Goal: Task Accomplishment & Management: Use online tool/utility

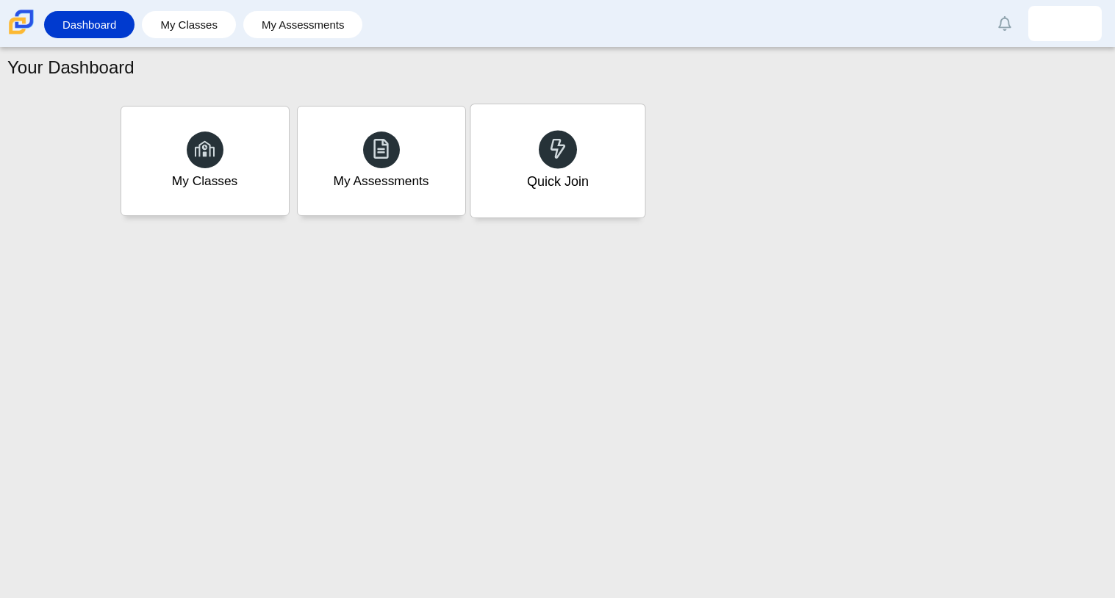
click at [551, 194] on div "Quick Join" at bounding box center [557, 160] width 174 height 113
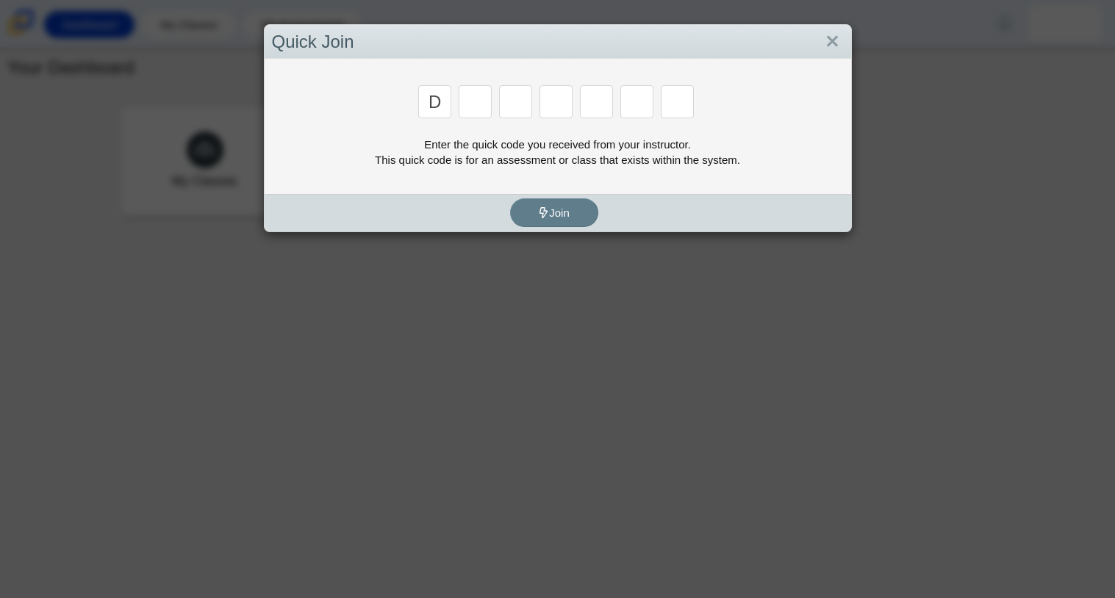
type input "D"
type input "A"
type input "W"
type input "N"
type input "A"
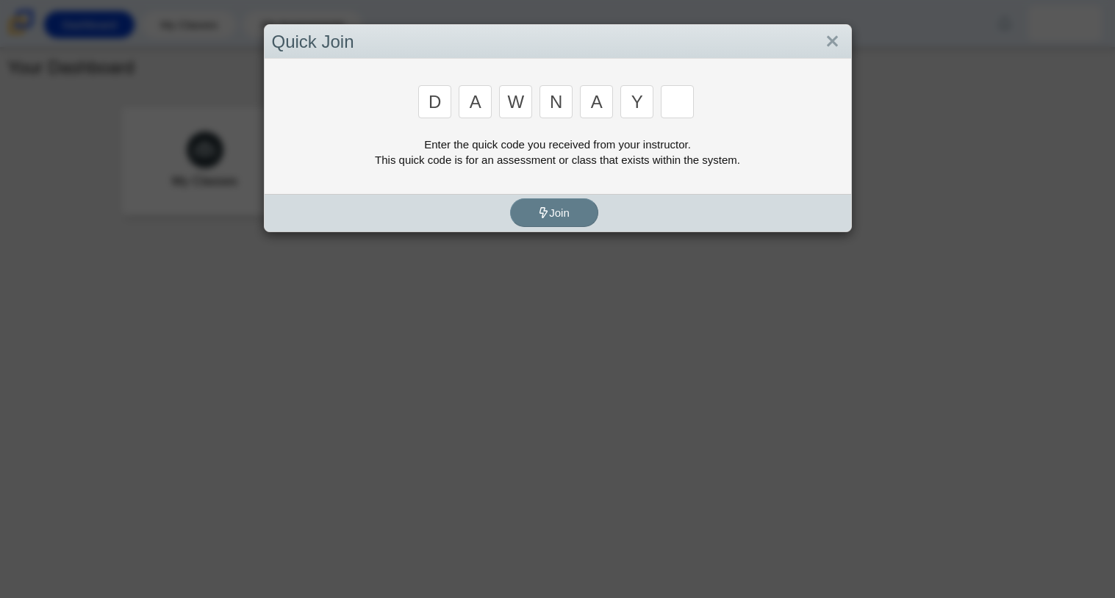
type input "Y"
type input "3"
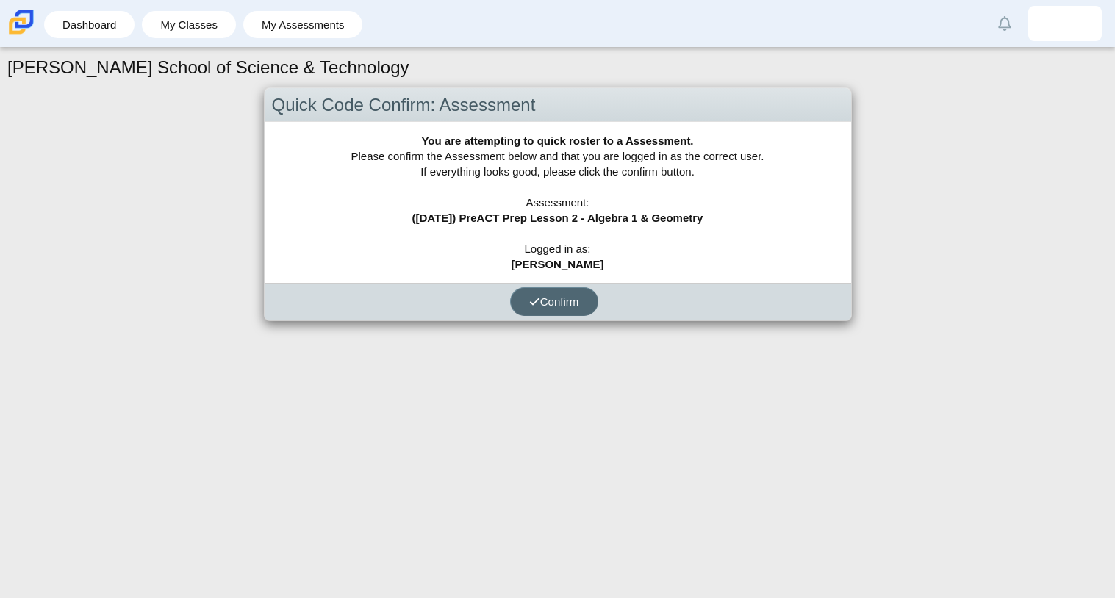
click at [581, 297] on button "Confirm" at bounding box center [554, 301] width 88 height 29
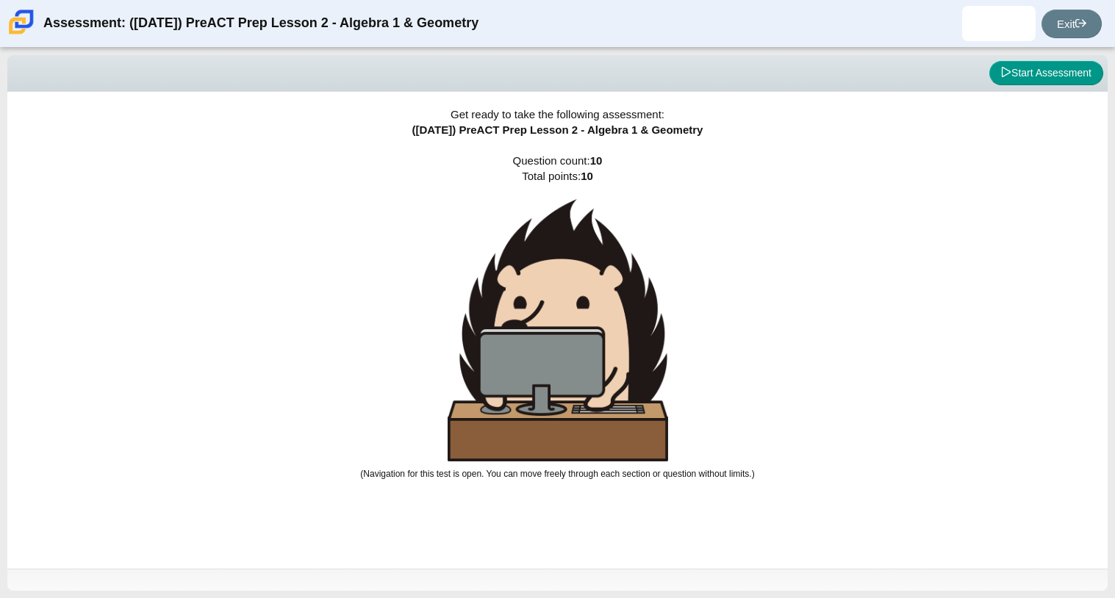
click at [617, 275] on img at bounding box center [558, 330] width 221 height 262
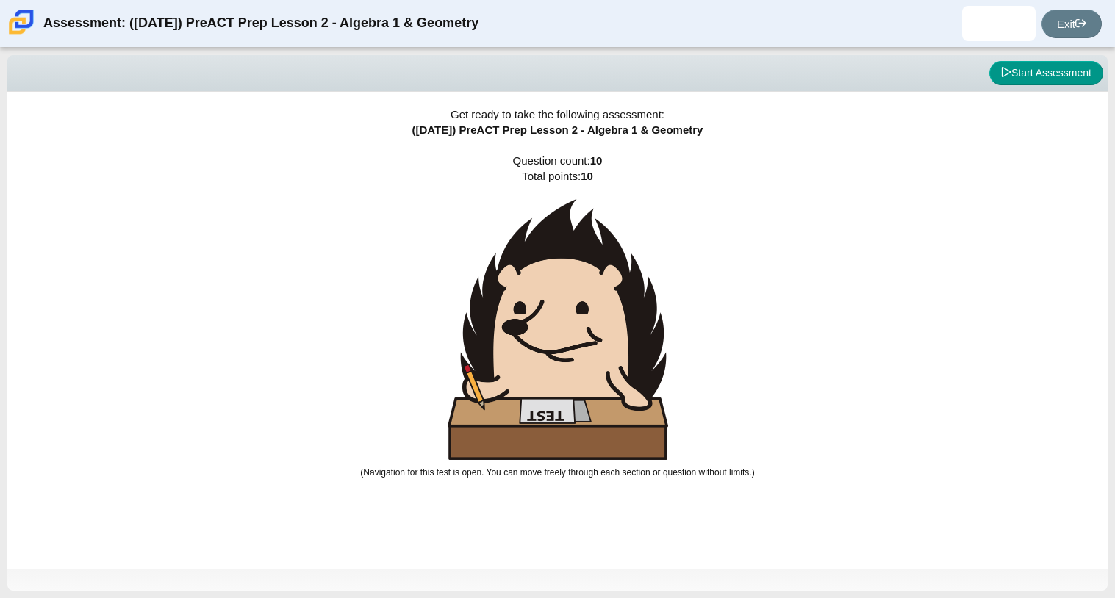
click at [617, 275] on img at bounding box center [558, 329] width 221 height 261
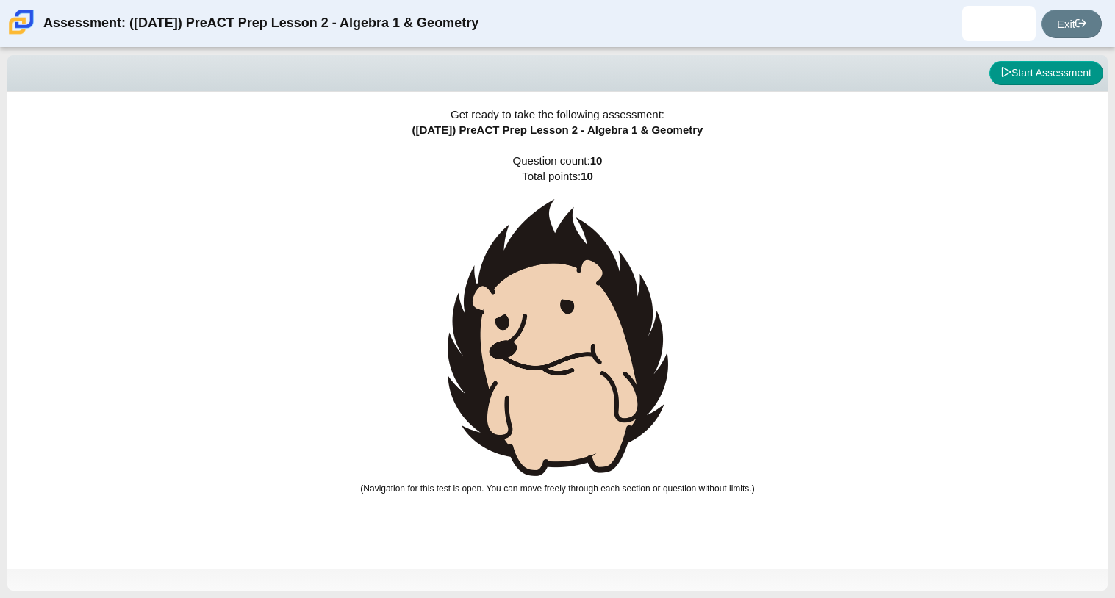
click at [617, 275] on img at bounding box center [558, 337] width 221 height 277
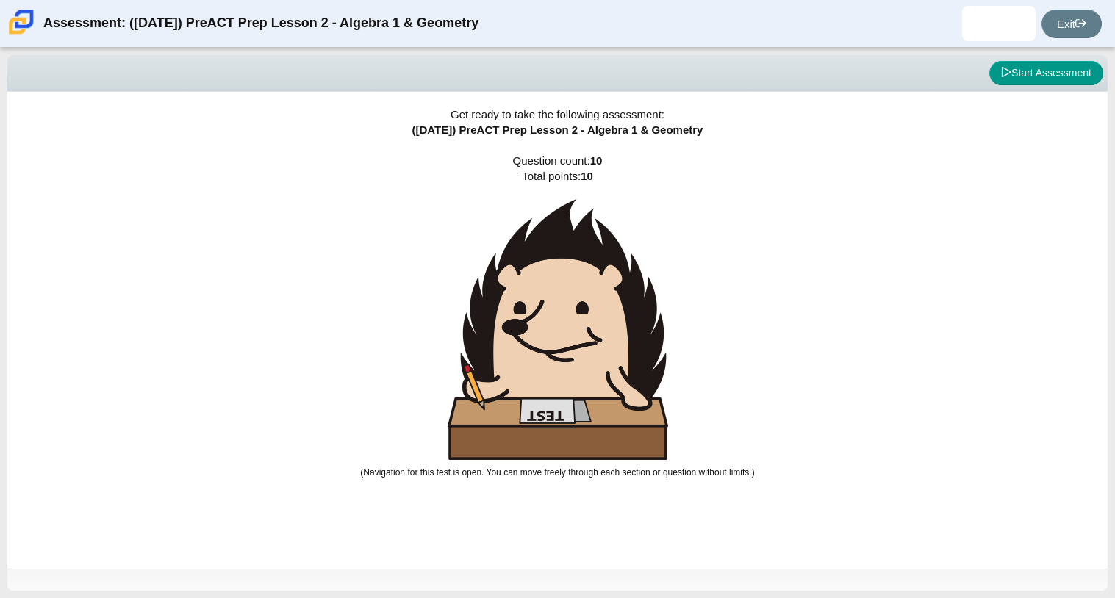
click at [617, 275] on img at bounding box center [558, 329] width 221 height 261
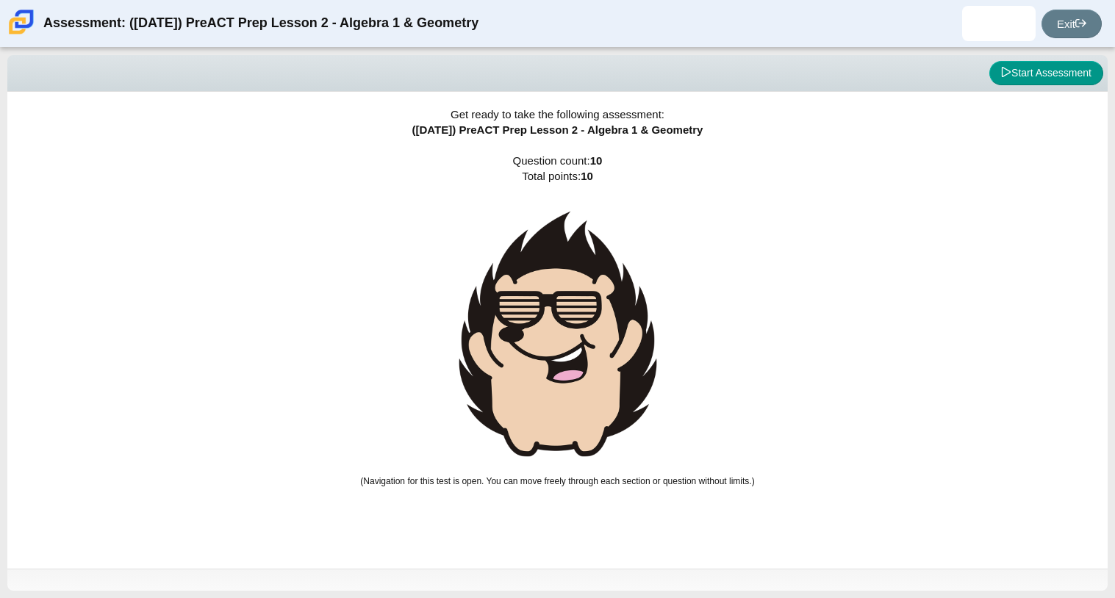
click at [861, 231] on div "Get ready to take the following assessment: (9/29/25) PreACT Prep Lesson 2 - Al…" at bounding box center [557, 330] width 1100 height 477
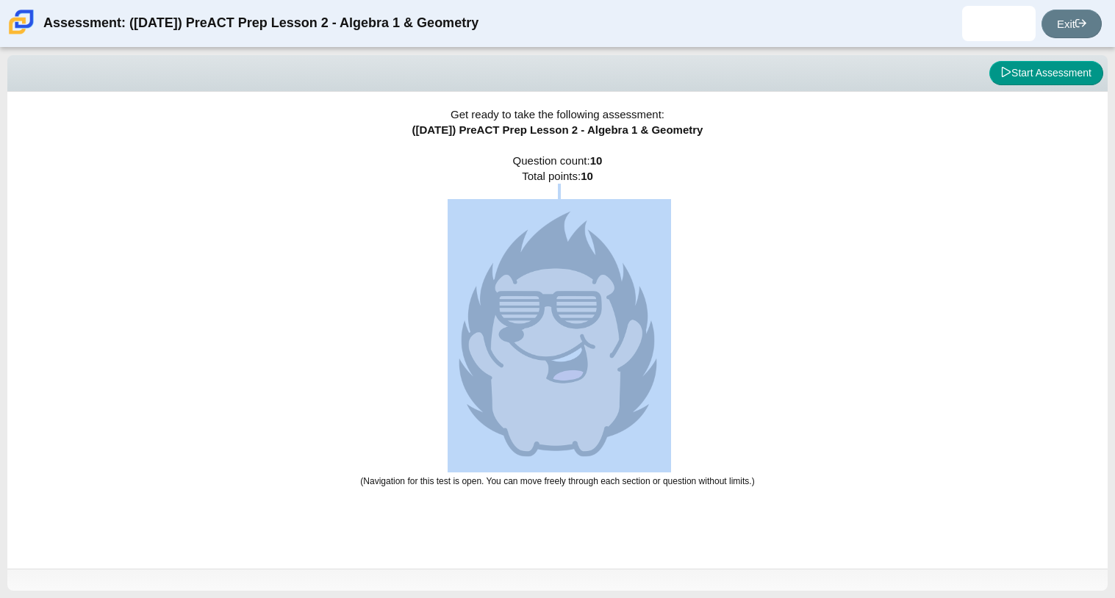
click at [861, 231] on div "Get ready to take the following assessment: (9/29/25) PreACT Prep Lesson 2 - Al…" at bounding box center [557, 330] width 1100 height 477
click at [644, 315] on img at bounding box center [558, 334] width 221 height 270
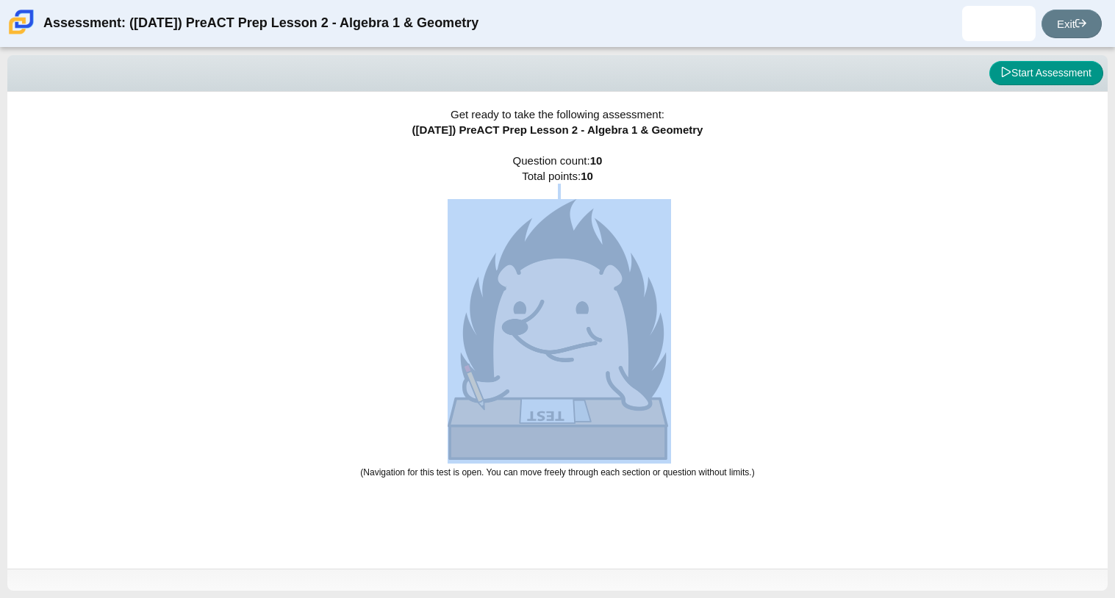
click at [644, 315] on img at bounding box center [558, 329] width 221 height 261
click at [711, 343] on div "Get ready to take the following assessment: (9/29/25) PreACT Prep Lesson 2 - Al…" at bounding box center [557, 330] width 1100 height 477
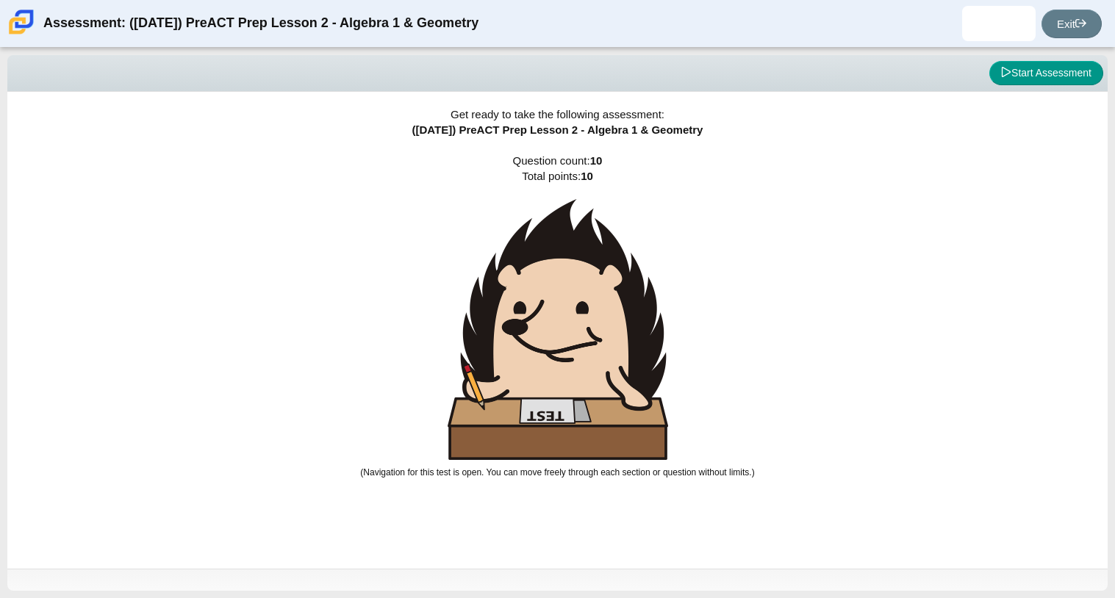
click at [556, 339] on img at bounding box center [558, 329] width 221 height 261
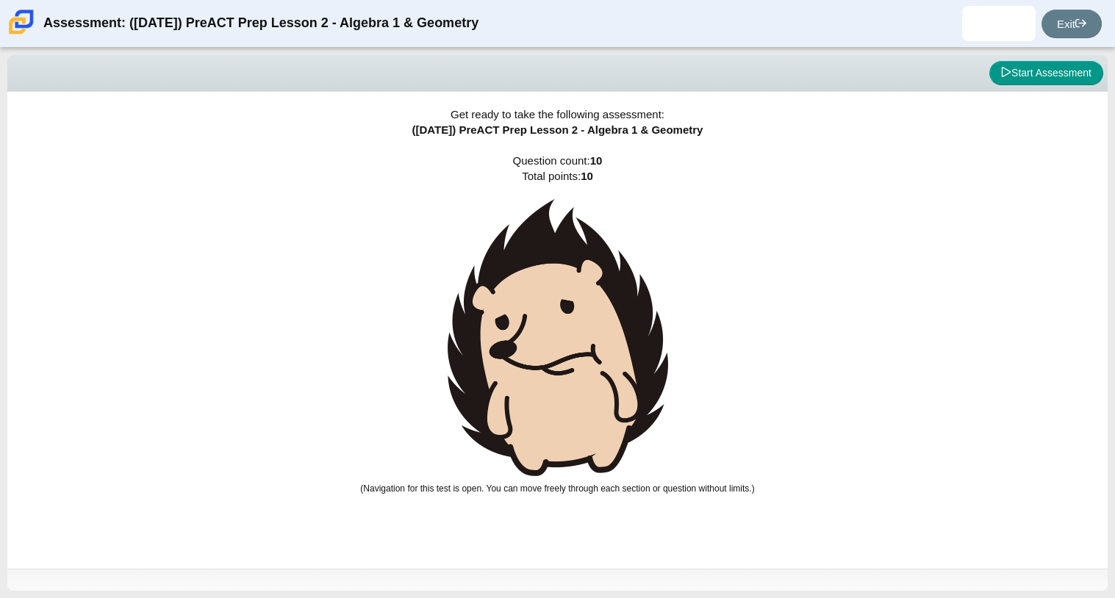
click at [556, 339] on img at bounding box center [558, 337] width 221 height 277
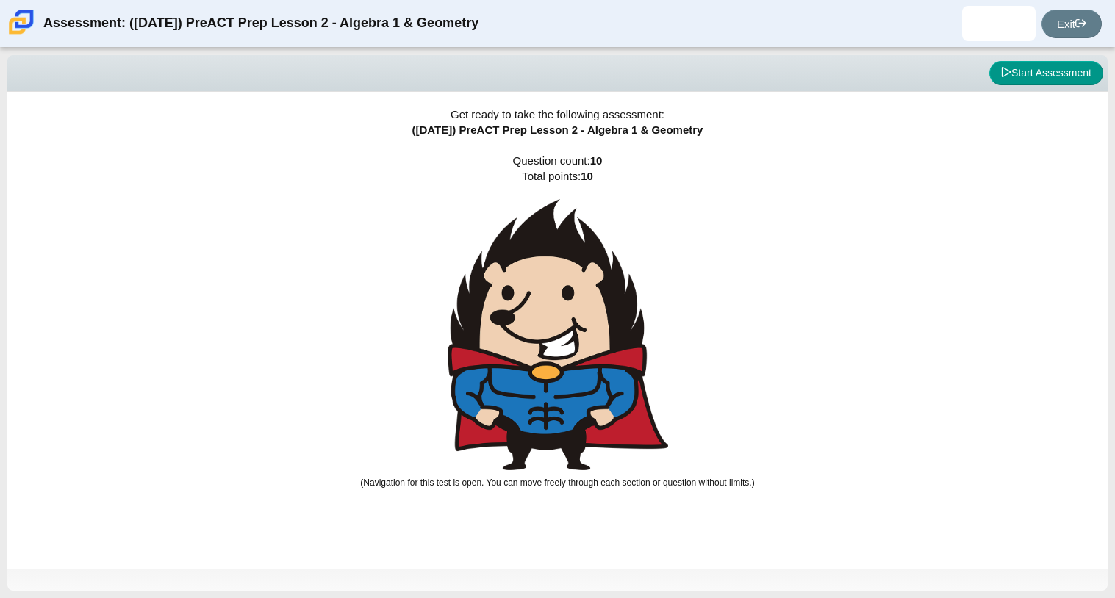
click at [556, 339] on img at bounding box center [558, 334] width 221 height 271
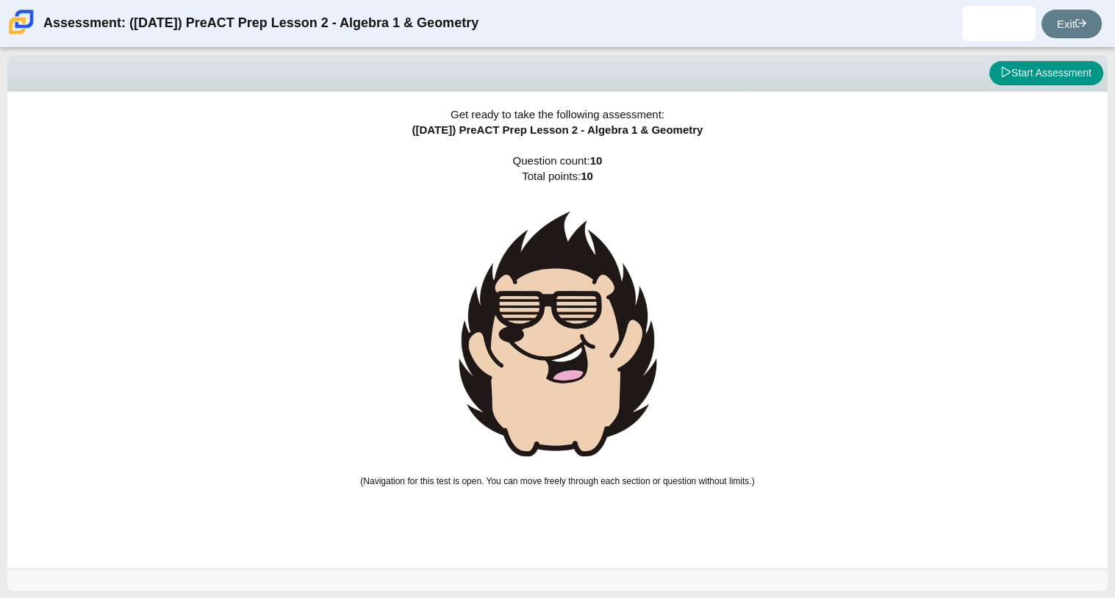
click at [556, 339] on img at bounding box center [558, 334] width 221 height 270
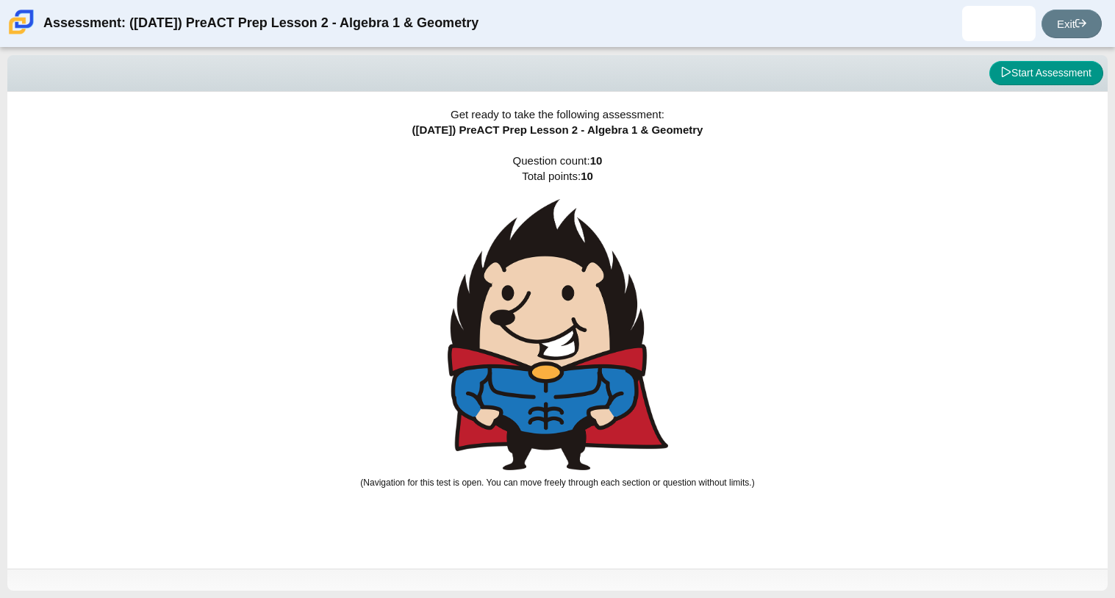
click at [556, 339] on img at bounding box center [558, 334] width 221 height 271
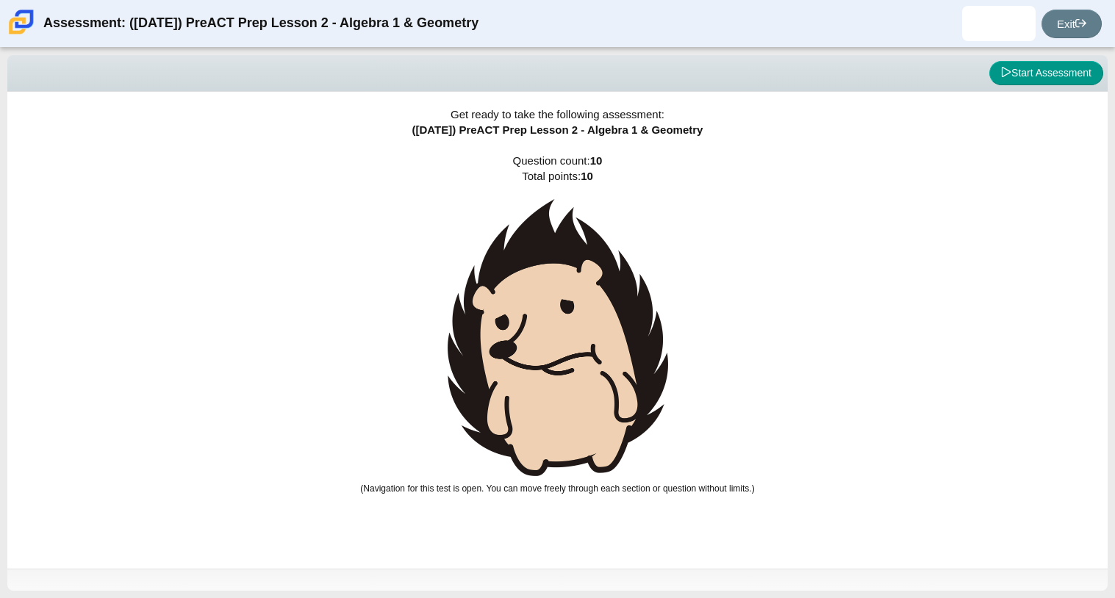
click at [556, 339] on img at bounding box center [558, 337] width 221 height 277
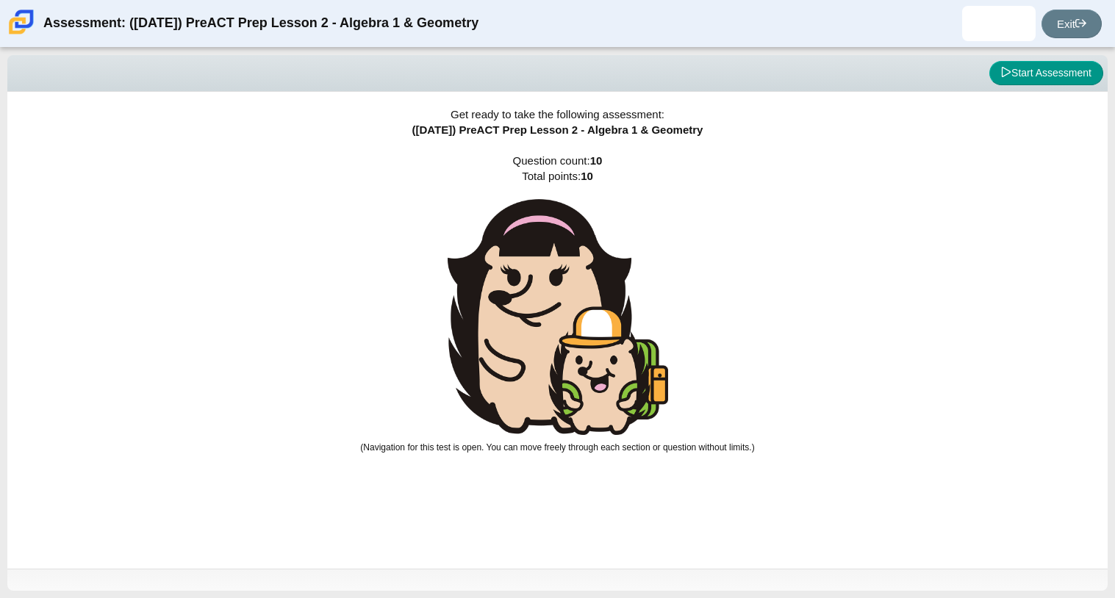
click at [556, 339] on img at bounding box center [558, 317] width 221 height 236
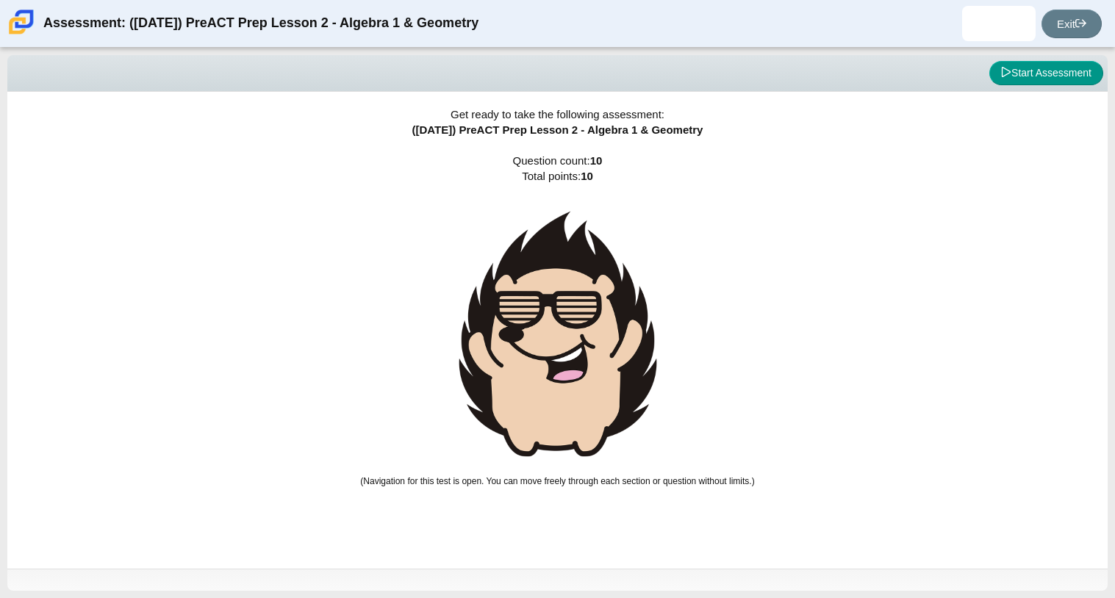
click at [556, 339] on img at bounding box center [558, 334] width 221 height 270
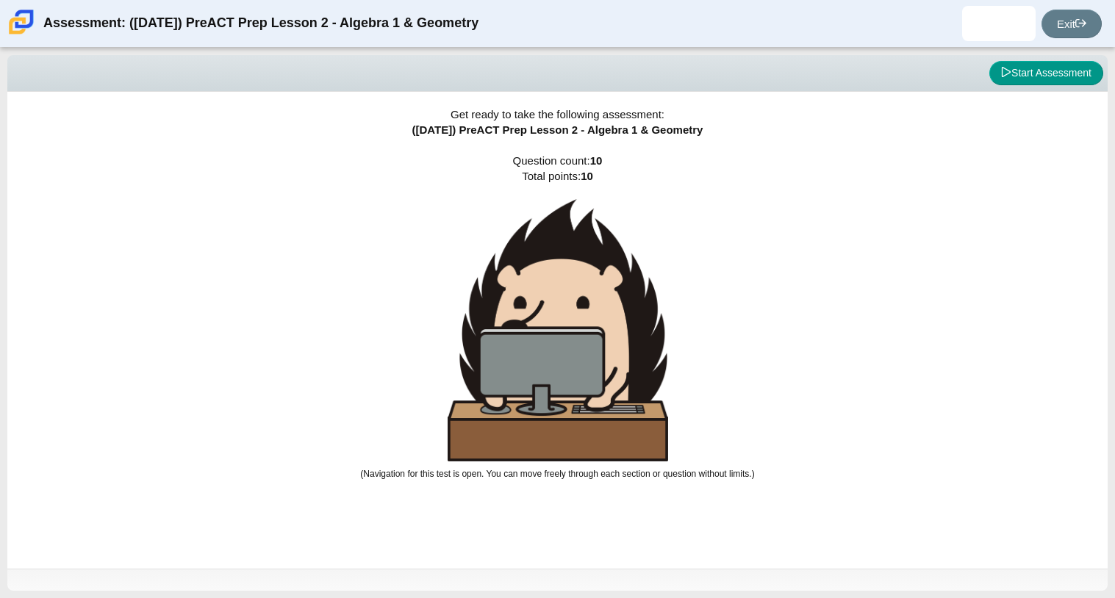
click at [556, 339] on img at bounding box center [558, 330] width 221 height 262
click at [555, 339] on img at bounding box center [558, 330] width 221 height 262
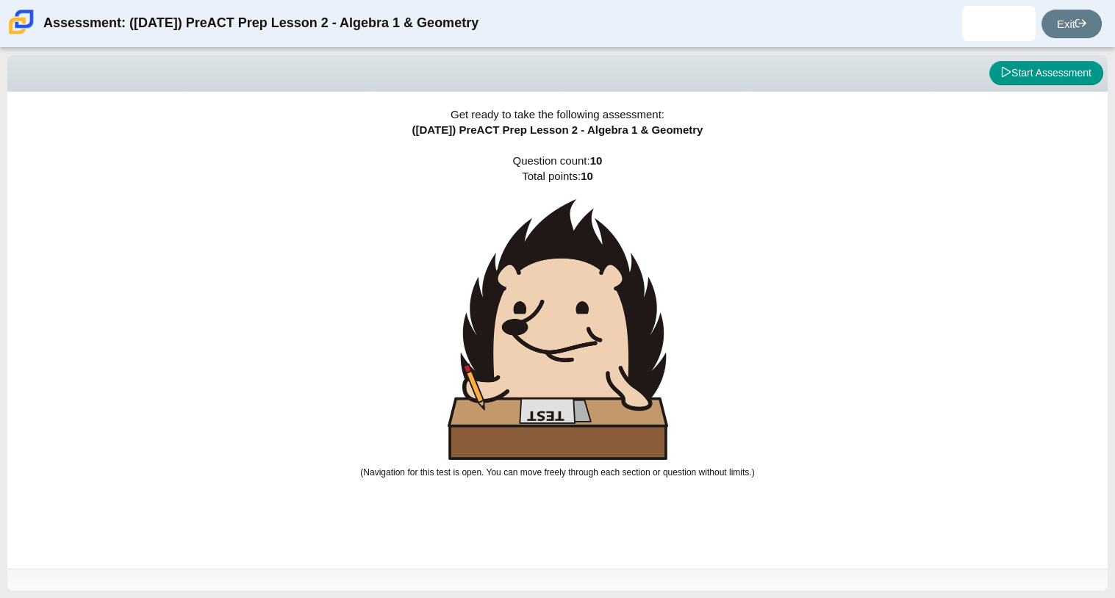
click at [556, 339] on img at bounding box center [558, 329] width 221 height 261
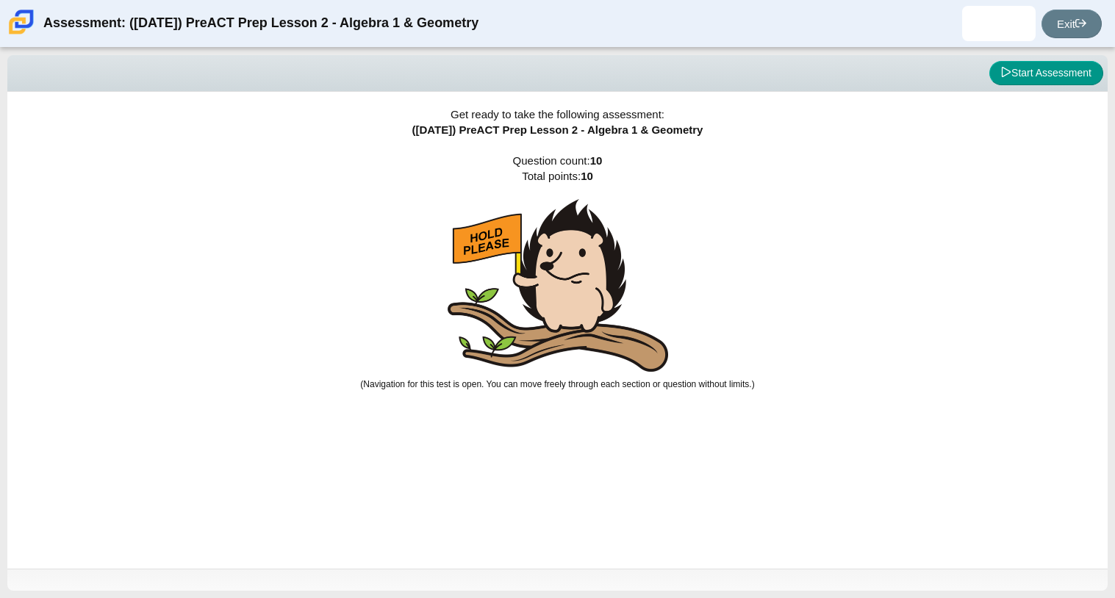
click at [556, 339] on img at bounding box center [558, 285] width 221 height 173
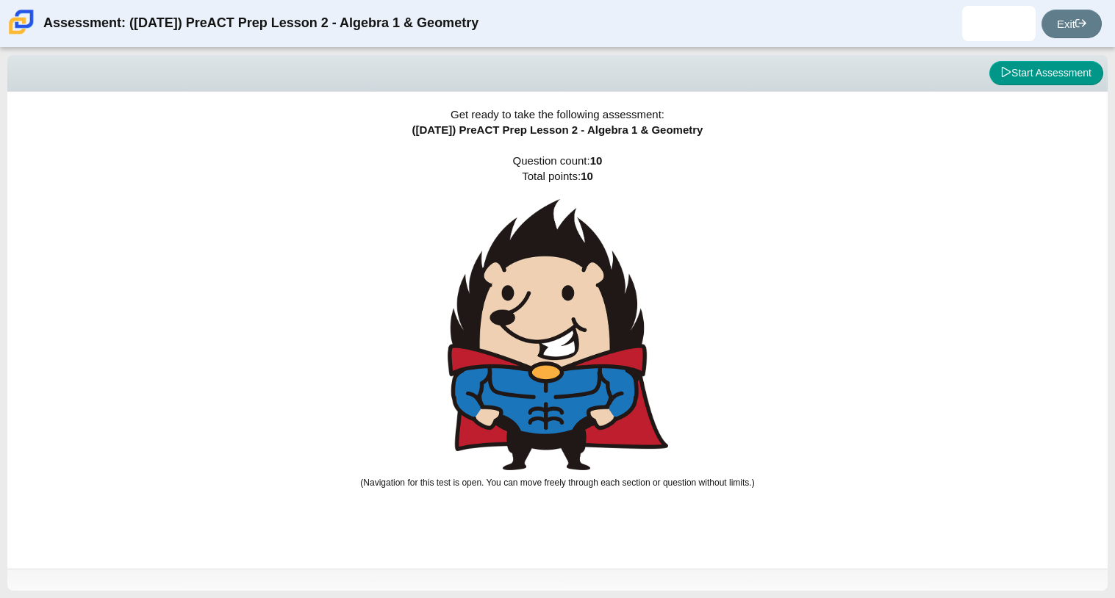
click at [1061, 86] on div "Viewing Question 0 of 10 in Pacing Mode Start Assessment" at bounding box center [557, 73] width 1100 height 37
click at [1038, 69] on button "Start Assessment" at bounding box center [1046, 73] width 114 height 25
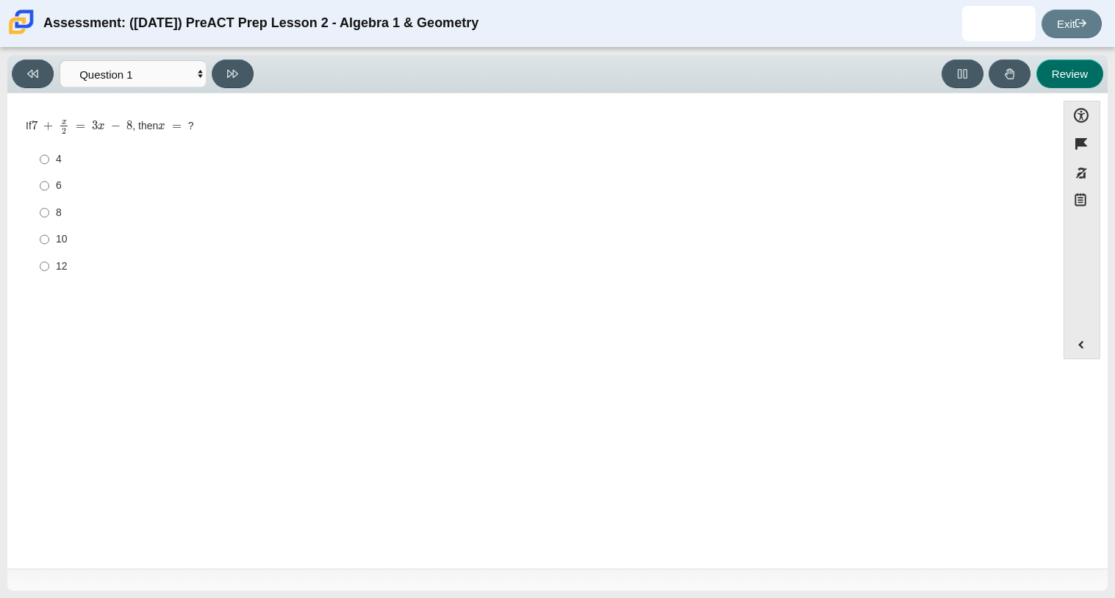
click at [1058, 74] on button "Review" at bounding box center [1069, 74] width 67 height 29
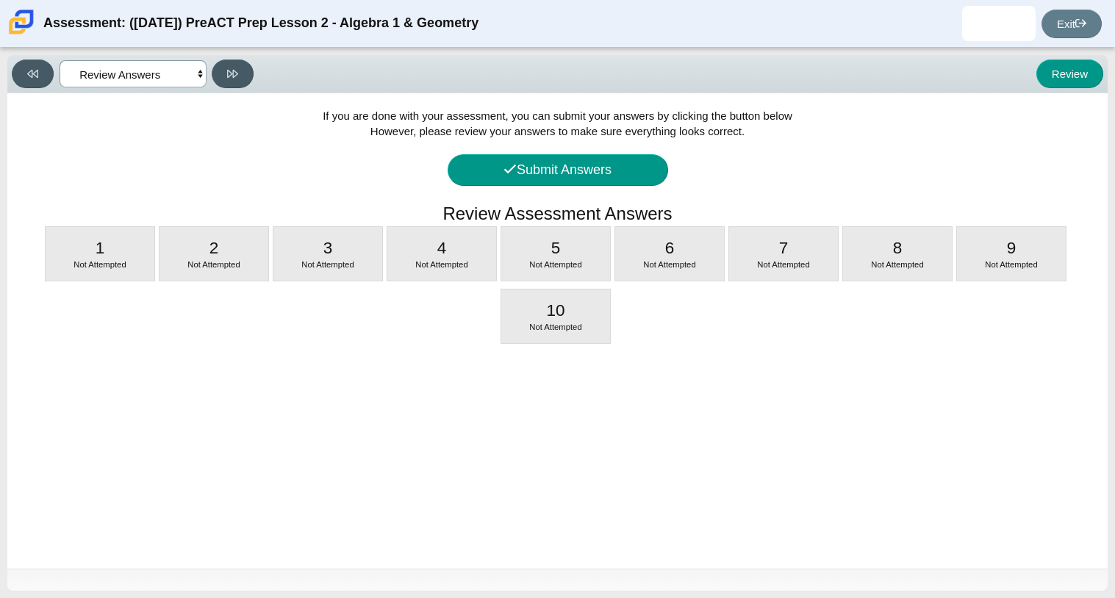
click at [164, 74] on select "Questions Question 1 Question 2 Question 3 Question 4 Question 5 Question 6 Que…" at bounding box center [133, 73] width 147 height 27
click at [60, 60] on select "Questions Question 1 Question 2 Question 3 Question 4 Question 5 Question 6 Que…" at bounding box center [133, 73] width 147 height 27
select select "489dcffd-4e6a-49cf-a9d6-ad1d4a911a4e"
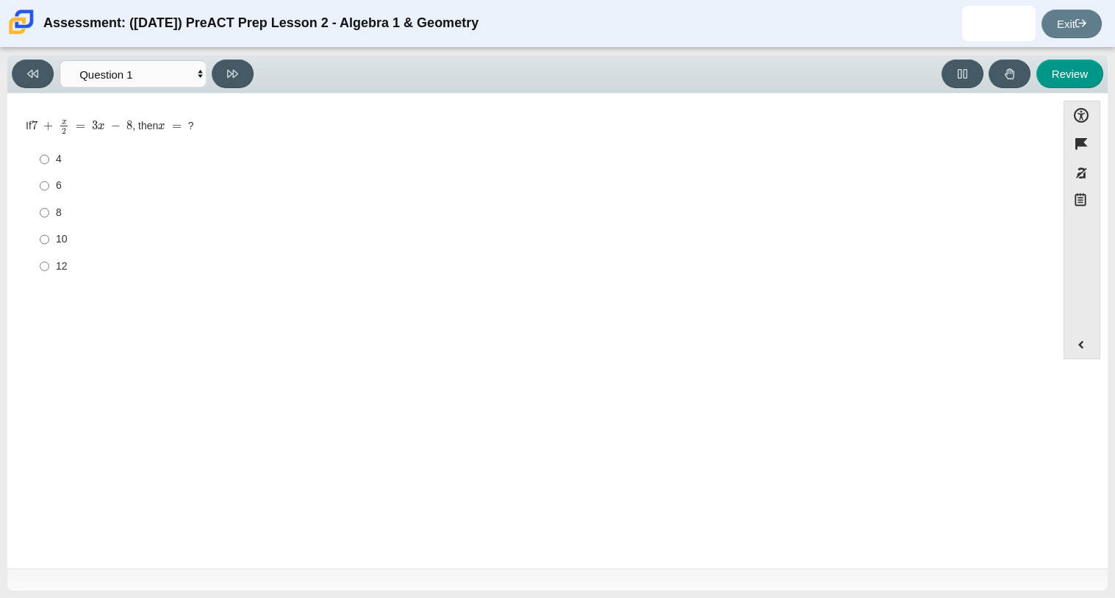
click at [157, 107] on div "Question If 7 + x 2 = 3 x − 8 , then x = ? Responses 4 4 6 6 8 8 10 10 12 12" at bounding box center [532, 202] width 1034 height 197
click at [51, 159] on label "4 4" at bounding box center [532, 159] width 1007 height 26
click at [49, 159] on input "4 4" at bounding box center [45, 159] width 10 height 26
radio input "true"
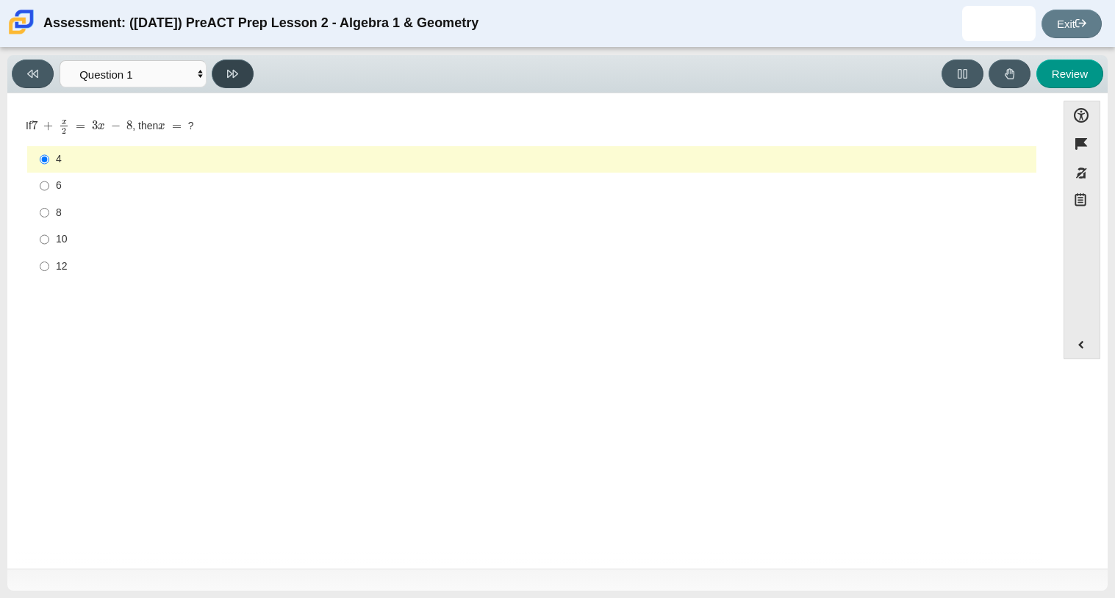
click at [231, 70] on icon at bounding box center [232, 73] width 11 height 11
select select "ce81fe10-bf29-4b5e-8bd7-4f47f2fed4d8"
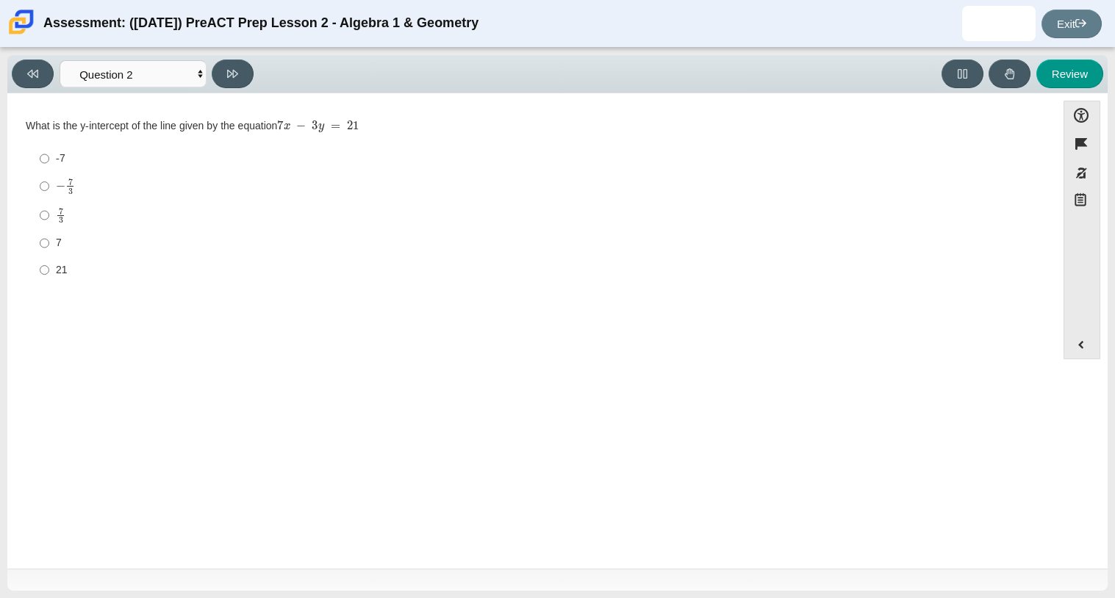
click at [131, 166] on label "-7 -7" at bounding box center [532, 159] width 1007 height 26
click at [49, 166] on input "-7 -7" at bounding box center [45, 159] width 10 height 26
radio input "true"
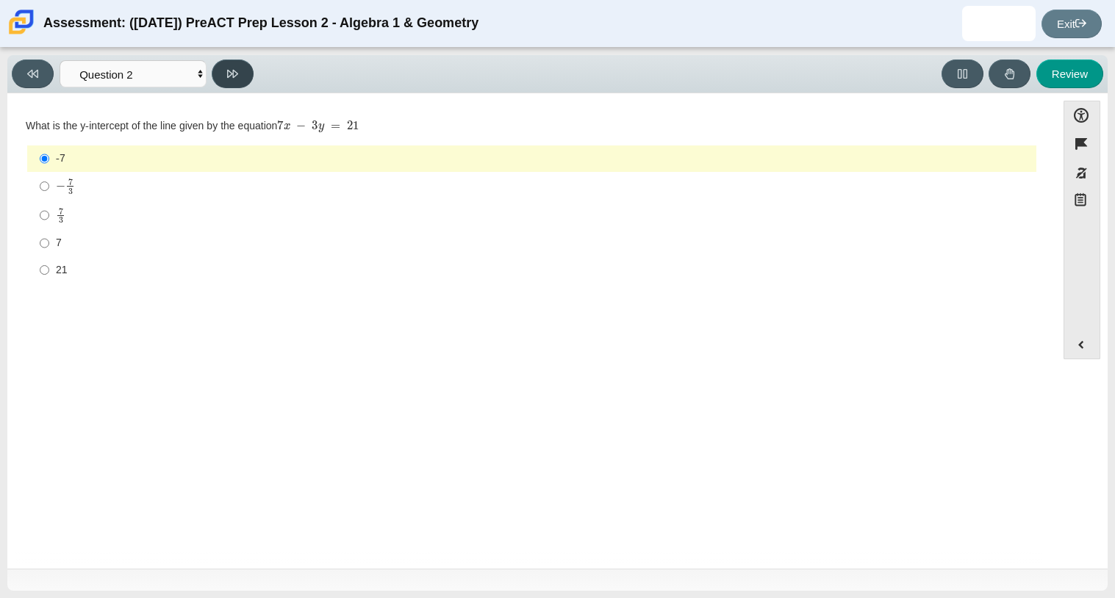
click at [225, 85] on button at bounding box center [233, 74] width 42 height 29
select select "ed62e223-81bd-4cbf-ab48-ab975844bd1f"
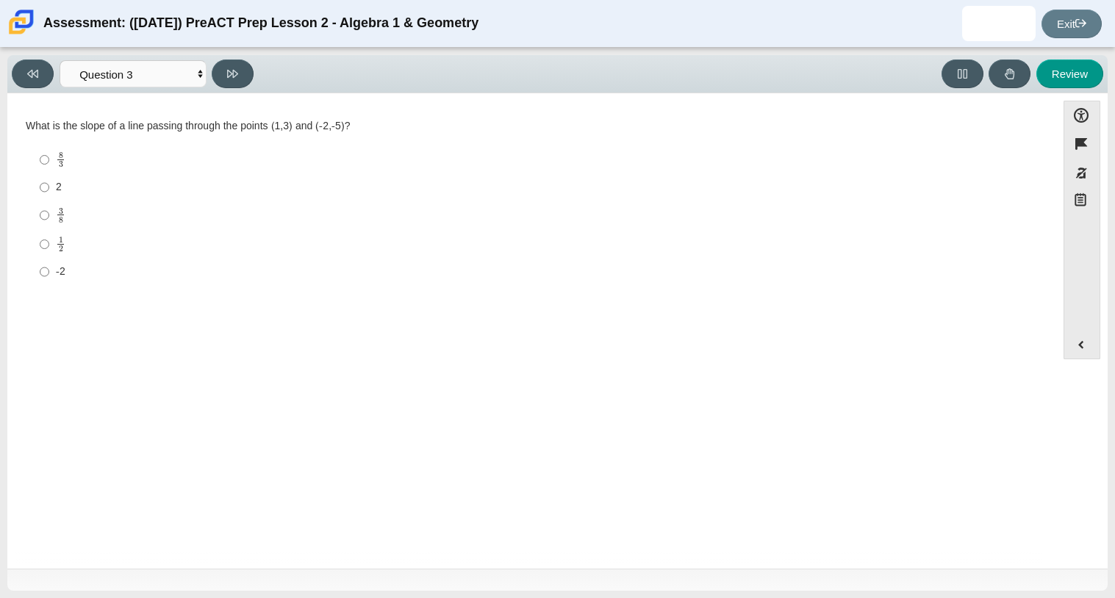
click at [142, 168] on label "8 3 8 thirds" at bounding box center [532, 160] width 1007 height 29
click at [49, 168] on input "8 3 8 thirds" at bounding box center [45, 160] width 10 height 29
radio input "true"
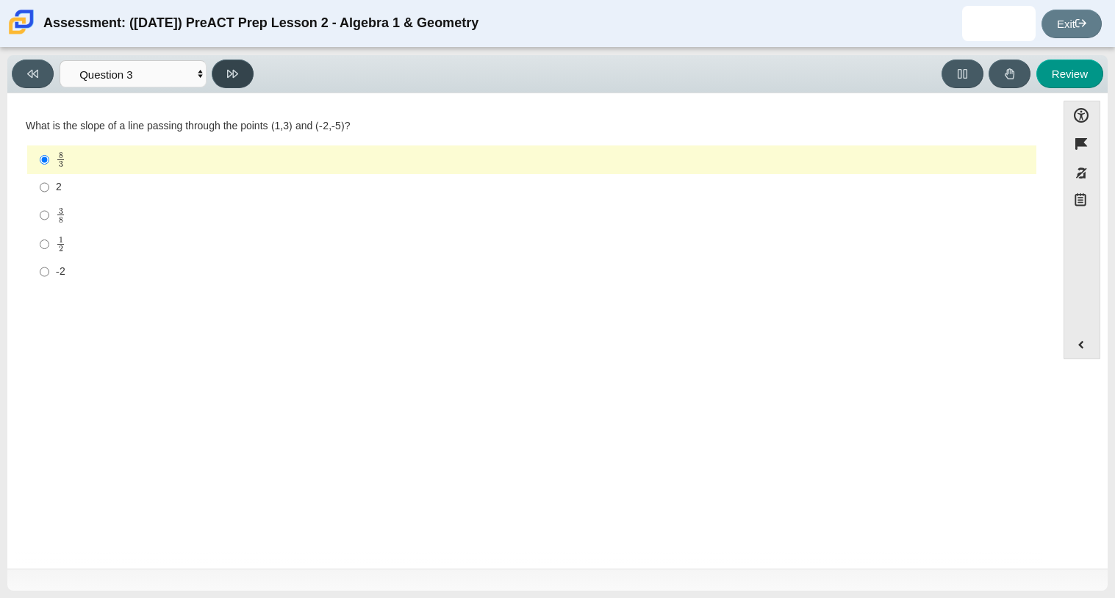
click at [236, 82] on button at bounding box center [233, 74] width 42 height 29
select select "14773eaf-2ca1-47ae-afe7-a624a56f34b3"
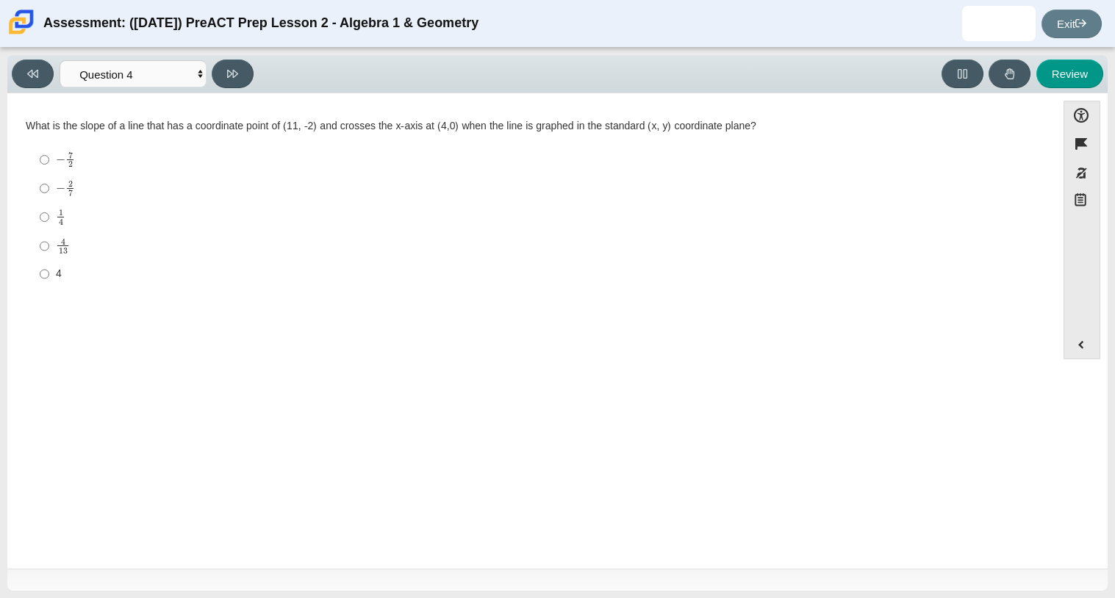
click at [144, 162] on div "− 7 2" at bounding box center [543, 159] width 975 height 16
click at [49, 162] on input "− 7 2 negative 7 halves" at bounding box center [45, 160] width 10 height 29
radio input "true"
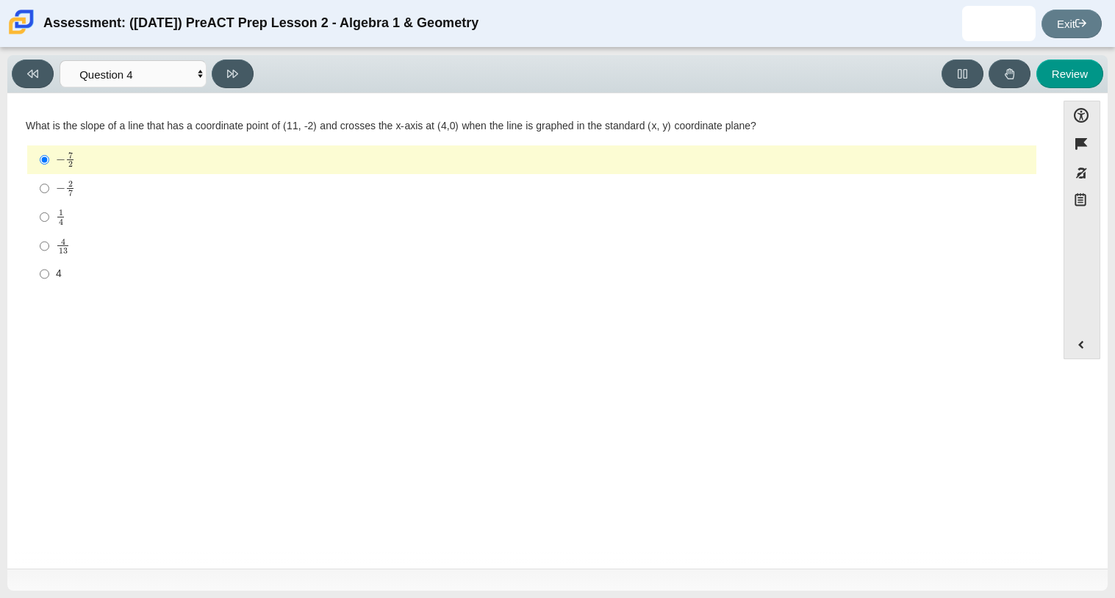
click at [254, 66] on div "Viewing Question 4 of 10 in Pacing Mode Questions Question 1 Question 2 Questio…" at bounding box center [136, 74] width 248 height 29
click at [230, 68] on icon at bounding box center [232, 73] width 11 height 11
select select "96b71634-eacb-4f7e-8aef-411727d9bcba"
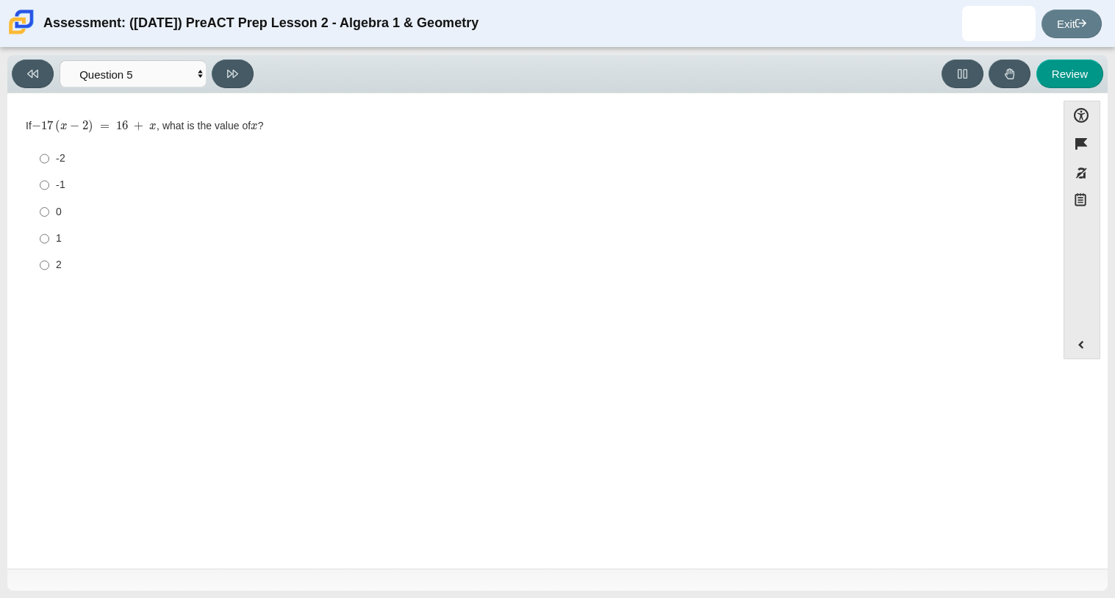
click at [136, 168] on label "-2 -2" at bounding box center [532, 159] width 1007 height 26
click at [49, 168] on input "-2 -2" at bounding box center [45, 159] width 10 height 26
radio input "true"
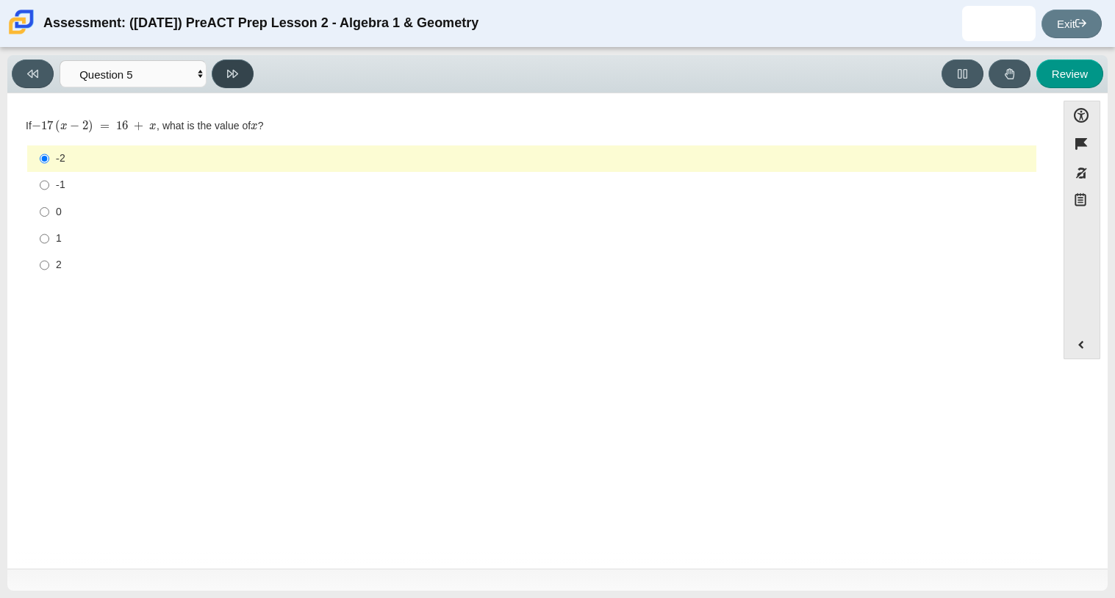
click at [246, 85] on button at bounding box center [233, 74] width 42 height 29
select select "97f4f5fa-a52e-4fed-af51-565bfcdf47cb"
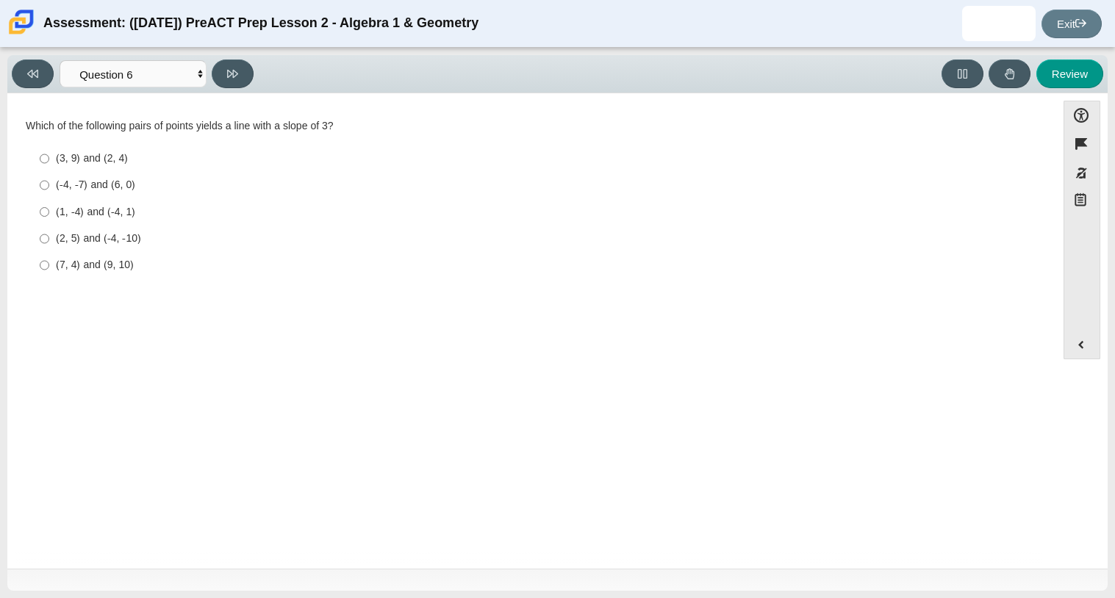
click at [207, 151] on div "(3, 9) and (2, 4)" at bounding box center [543, 158] width 975 height 15
click at [49, 151] on input "(3, 9) and (2, 4) (3, 9) and (2, 4)" at bounding box center [45, 159] width 10 height 26
radio input "true"
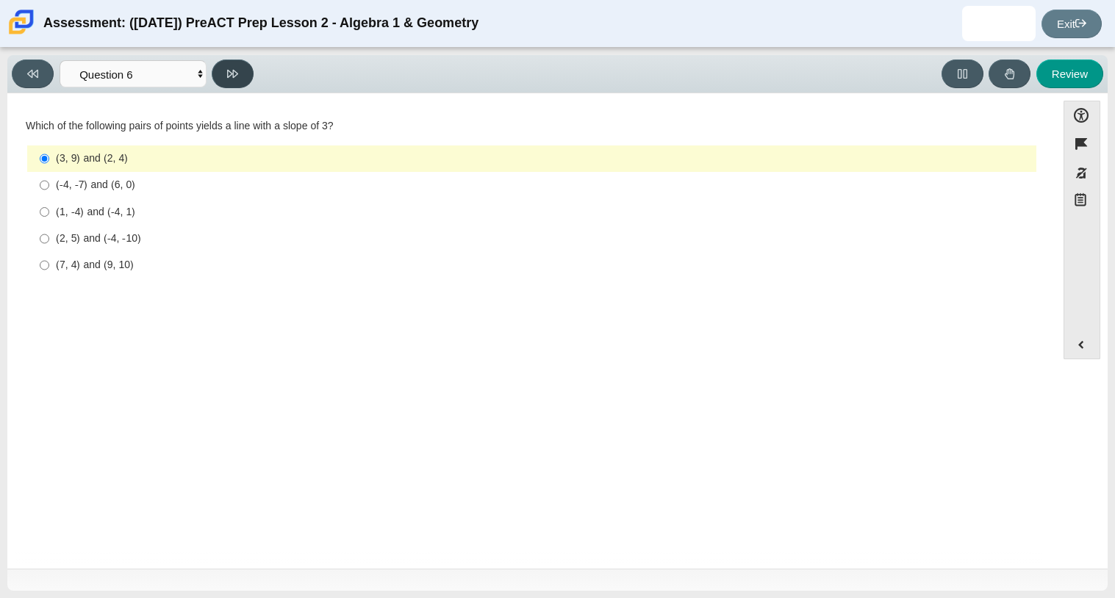
click at [225, 71] on button at bounding box center [233, 74] width 42 height 29
select select "89427bb7-e313-4f00-988f-8b8255897029"
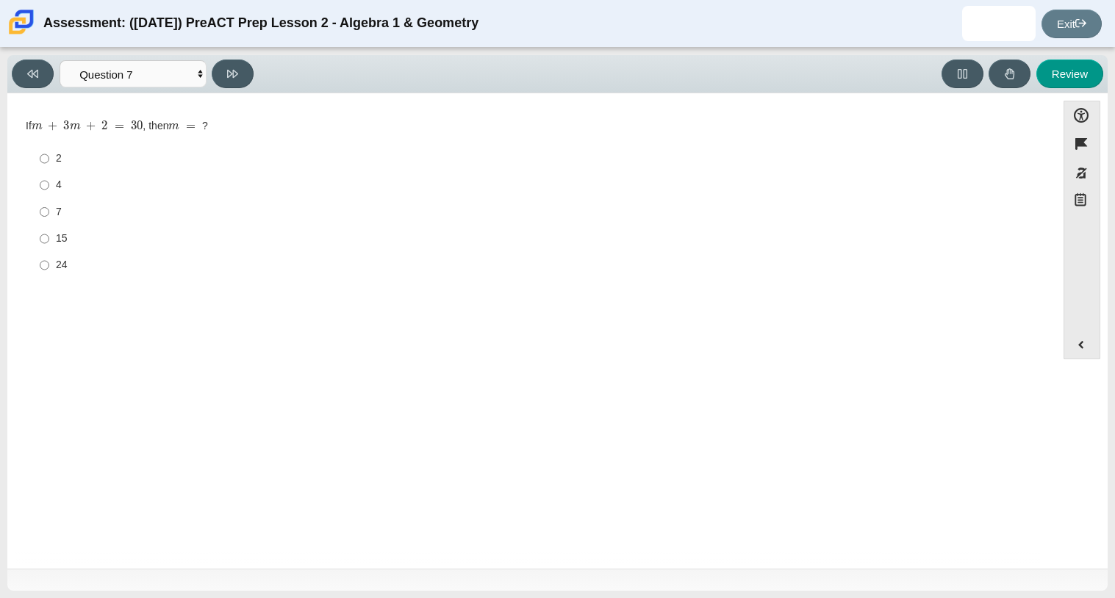
click at [110, 166] on label "2 2" at bounding box center [532, 159] width 1007 height 26
click at [49, 166] on input "2 2" at bounding box center [45, 159] width 10 height 26
radio input "true"
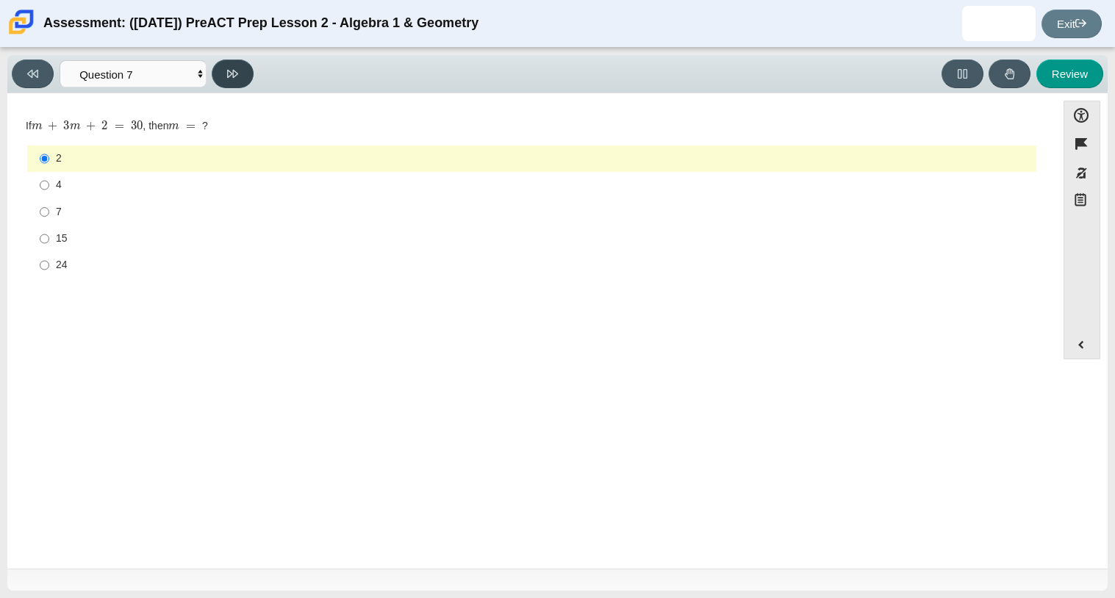
click at [239, 84] on button at bounding box center [233, 74] width 42 height 29
select select "bbf5d072-3e0b-44c4-9a12-6e7c9033f65b"
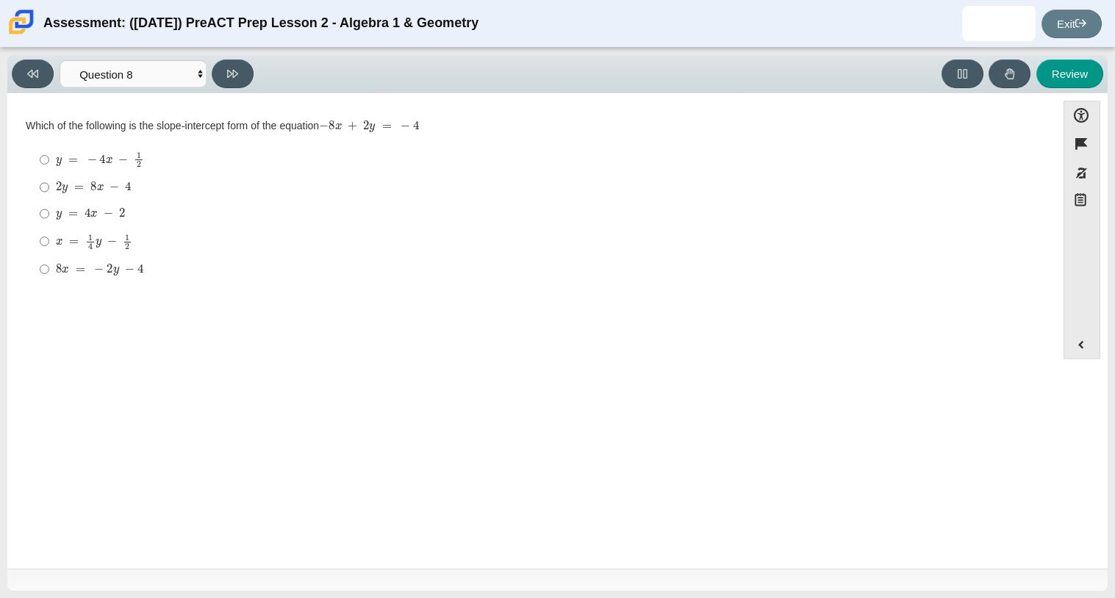
click at [223, 159] on div "y = − 4 x − 1 2" at bounding box center [543, 159] width 975 height 16
click at [49, 159] on input "y = − 4 x − 1 2 y = − 4 x − 1 2" at bounding box center [45, 160] width 10 height 29
radio input "true"
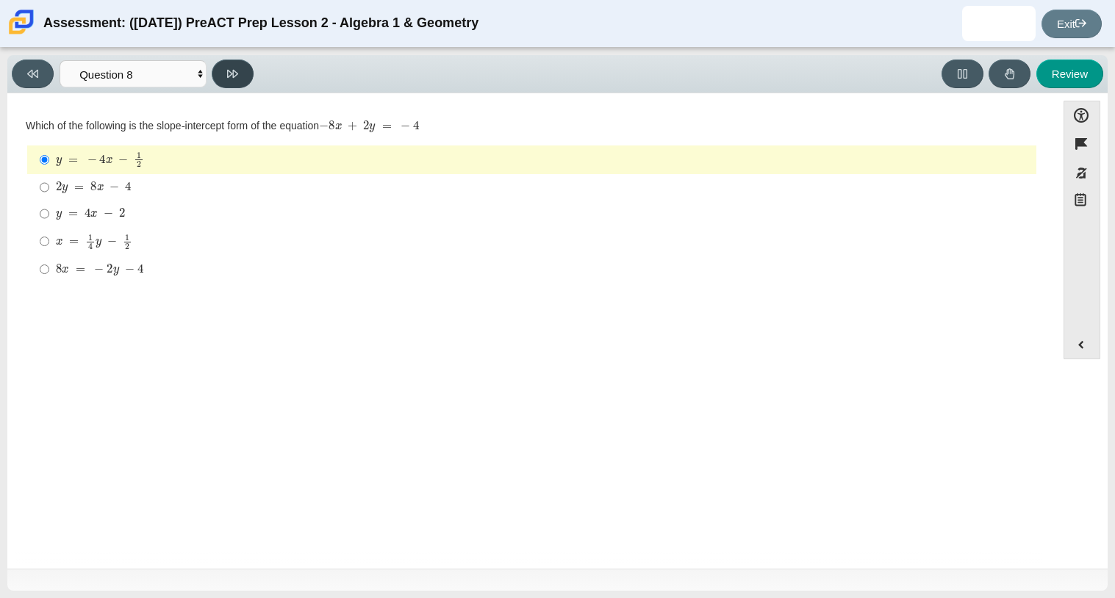
click at [233, 70] on icon at bounding box center [232, 74] width 11 height 8
select select "210571de-36a6-4d8e-a361-ceff8ef801dc"
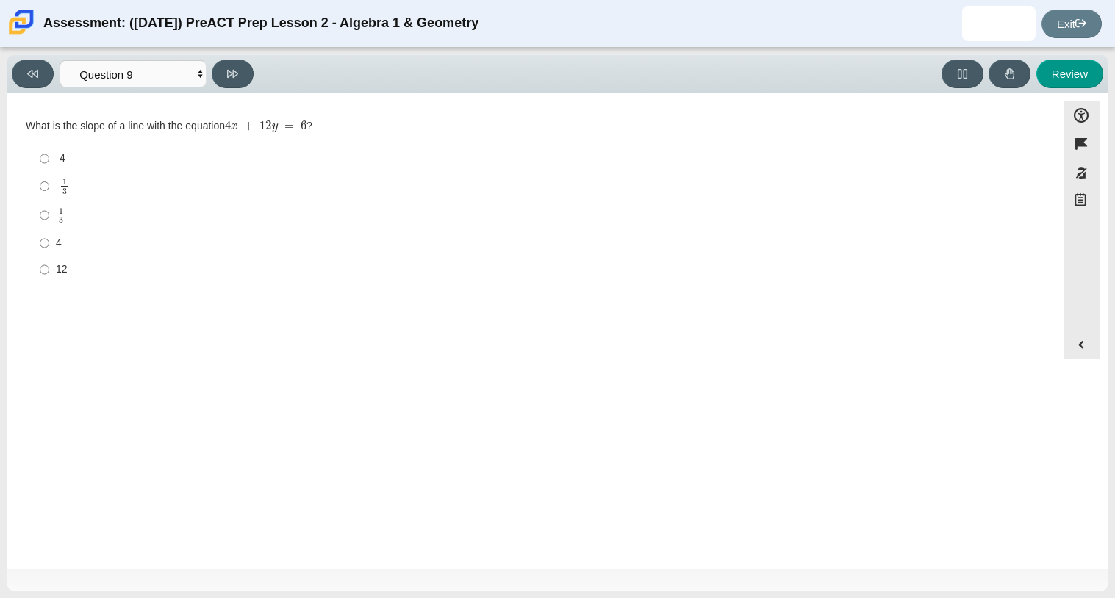
click at [215, 154] on div "-4" at bounding box center [543, 158] width 975 height 15
click at [49, 154] on input "-4 -4" at bounding box center [45, 159] width 10 height 26
radio input "true"
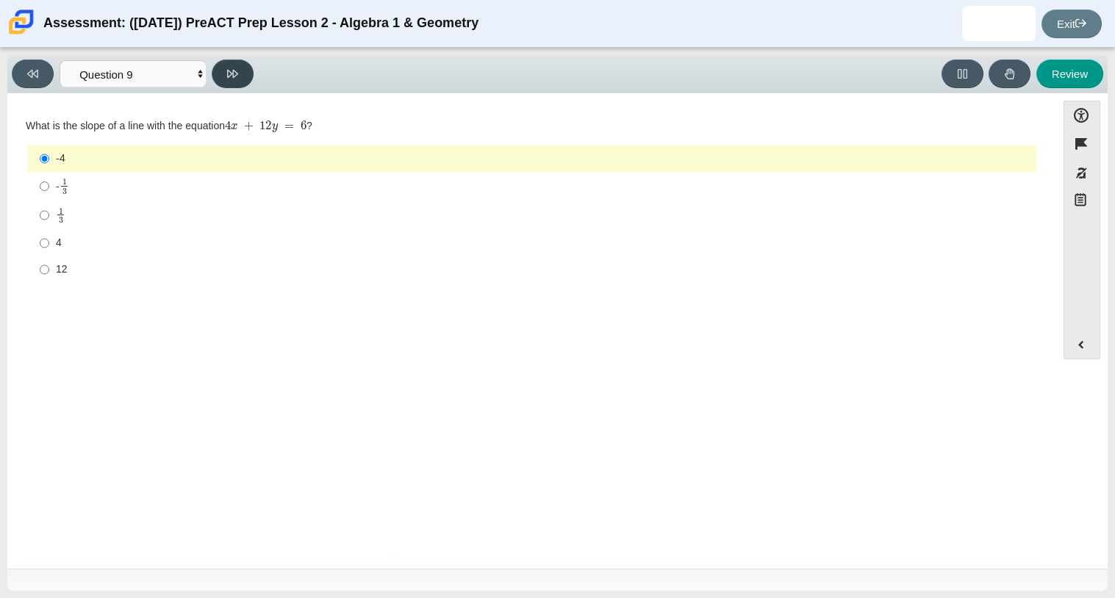
click at [239, 76] on button at bounding box center [233, 74] width 42 height 29
select select "ec95ace6-bebc-42b8-9428-40567494d4da"
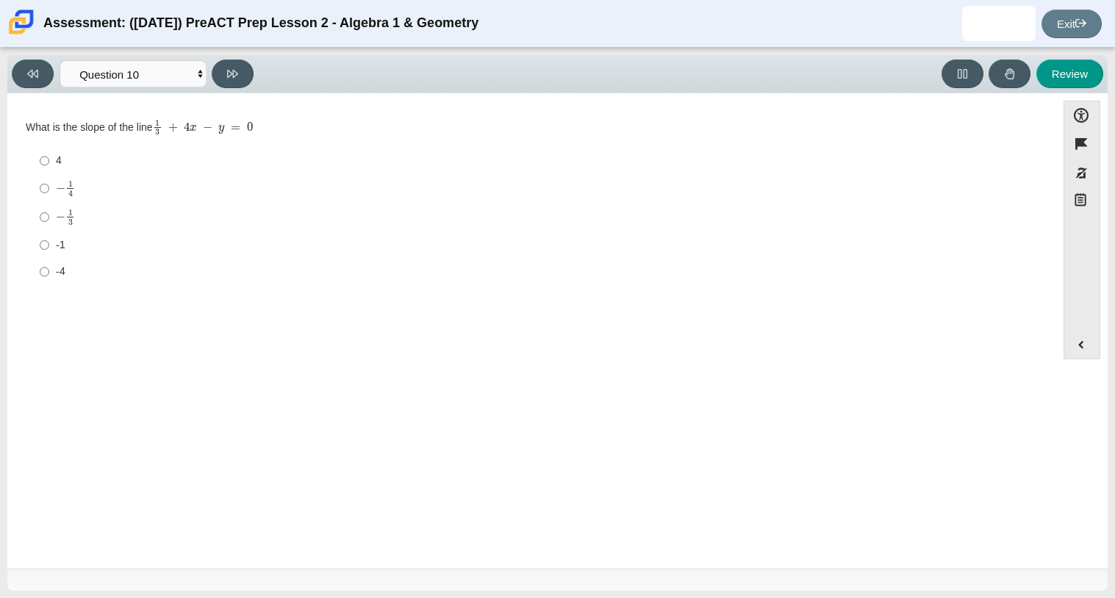
click at [218, 148] on label "4 4" at bounding box center [532, 161] width 1007 height 26
click at [49, 148] on input "4 4" at bounding box center [45, 161] width 10 height 26
radio input "true"
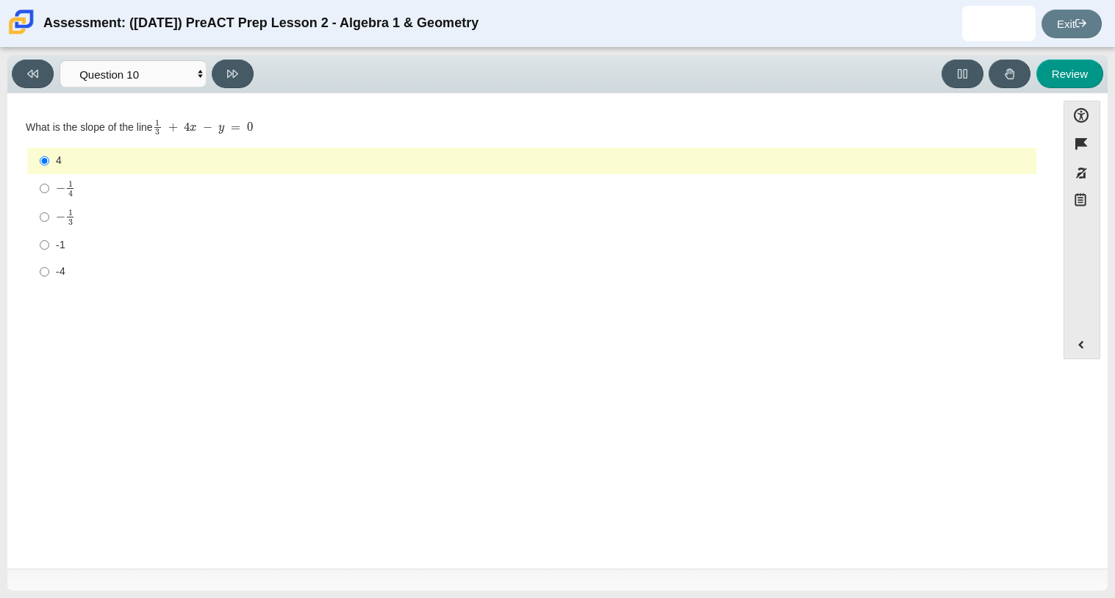
click at [125, 595] on div "Viewing Question 10 of 10 in Pacing Mode Questions Question 1 Question 2 Questi…" at bounding box center [557, 323] width 1115 height 551
click at [229, 69] on icon at bounding box center [232, 73] width 11 height 11
select select "review"
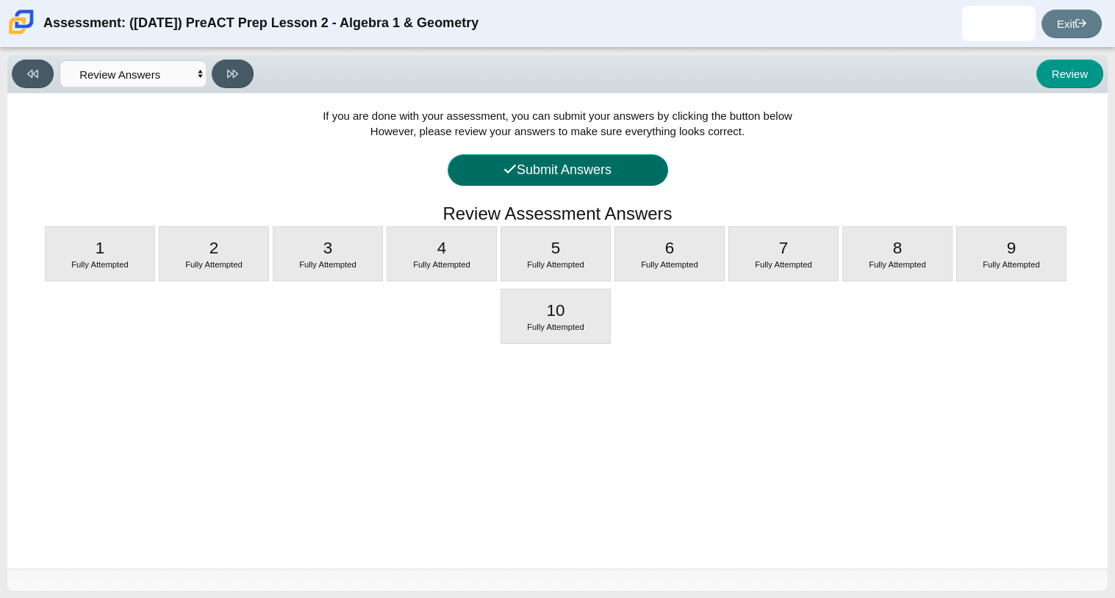
click at [549, 185] on button "Submit Answers" at bounding box center [558, 170] width 221 height 32
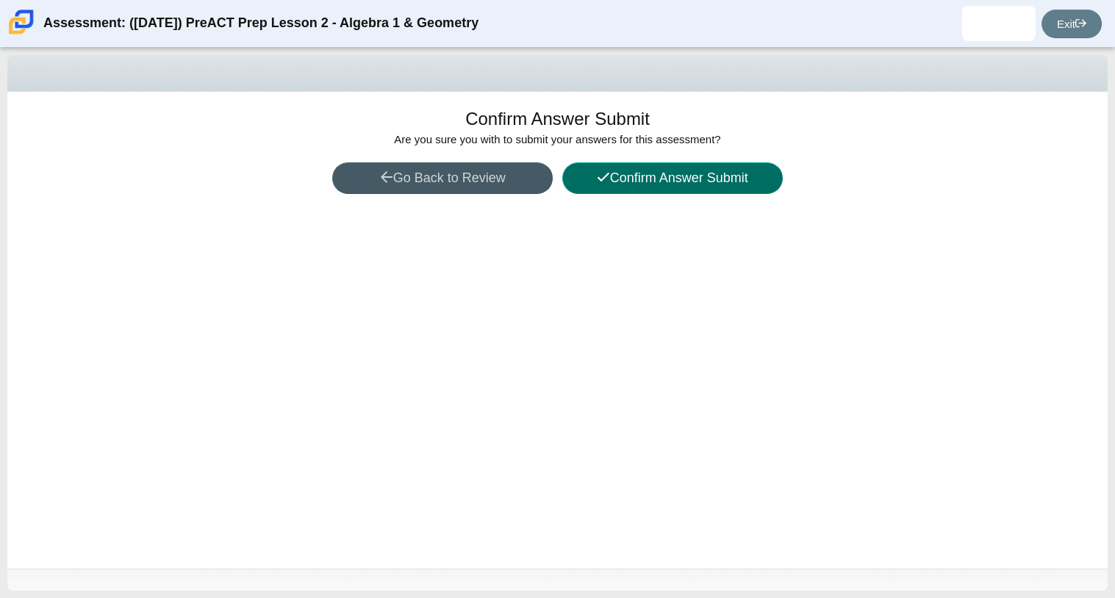
click at [616, 173] on button "Confirm Answer Submit" at bounding box center [672, 178] width 221 height 32
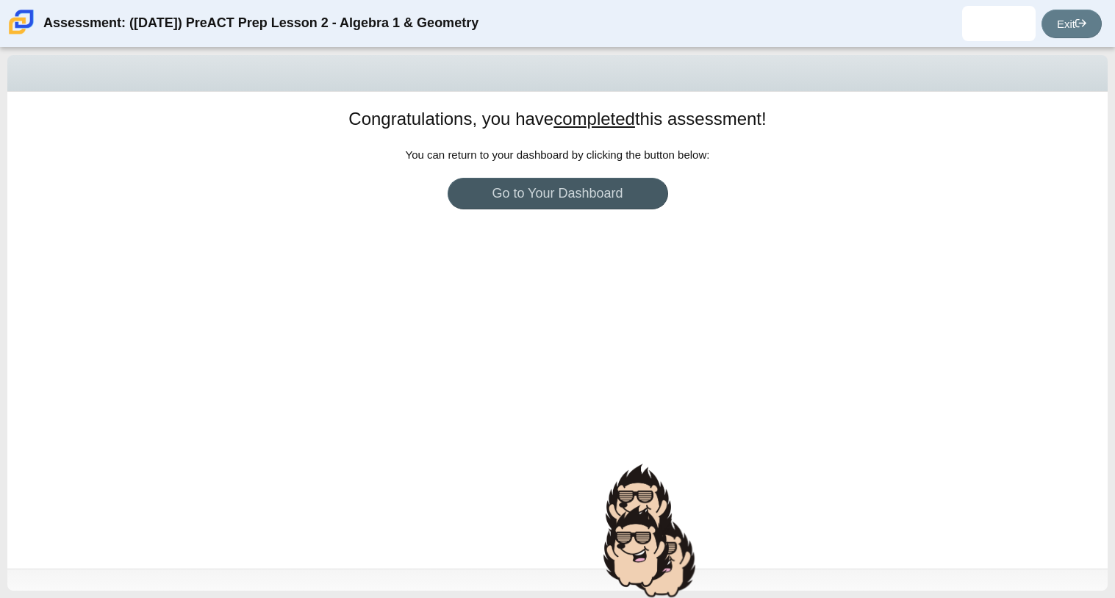
click at [473, 431] on div "Congratulations, you have completed this assessment! You can return to your das…" at bounding box center [557, 330] width 1100 height 477
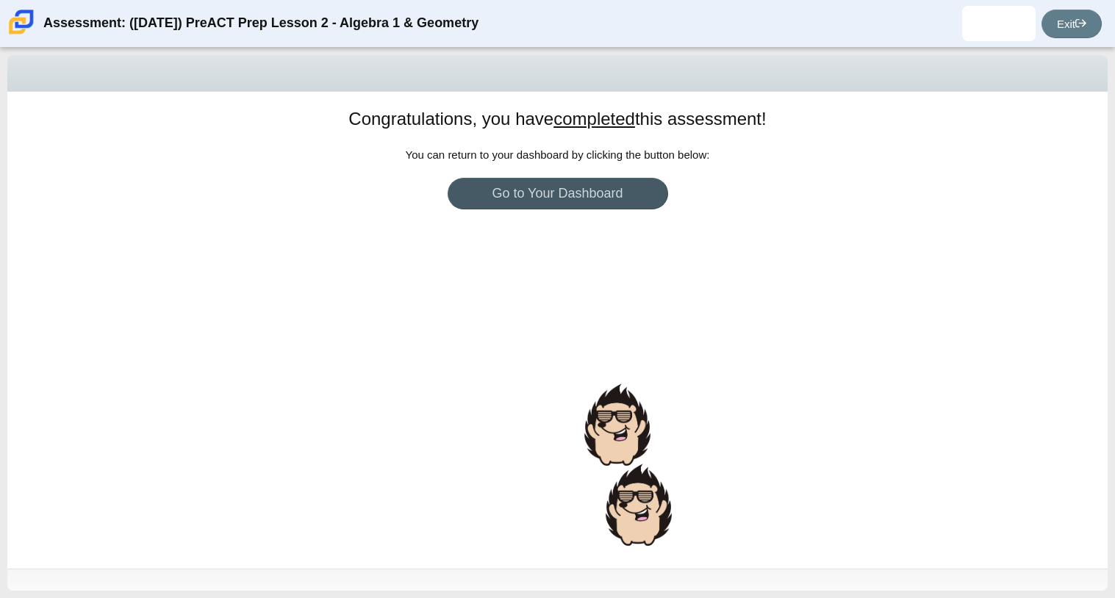
click at [473, 431] on div "Congratulations, you have completed this assessment! You can return to your das…" at bounding box center [557, 330] width 1100 height 477
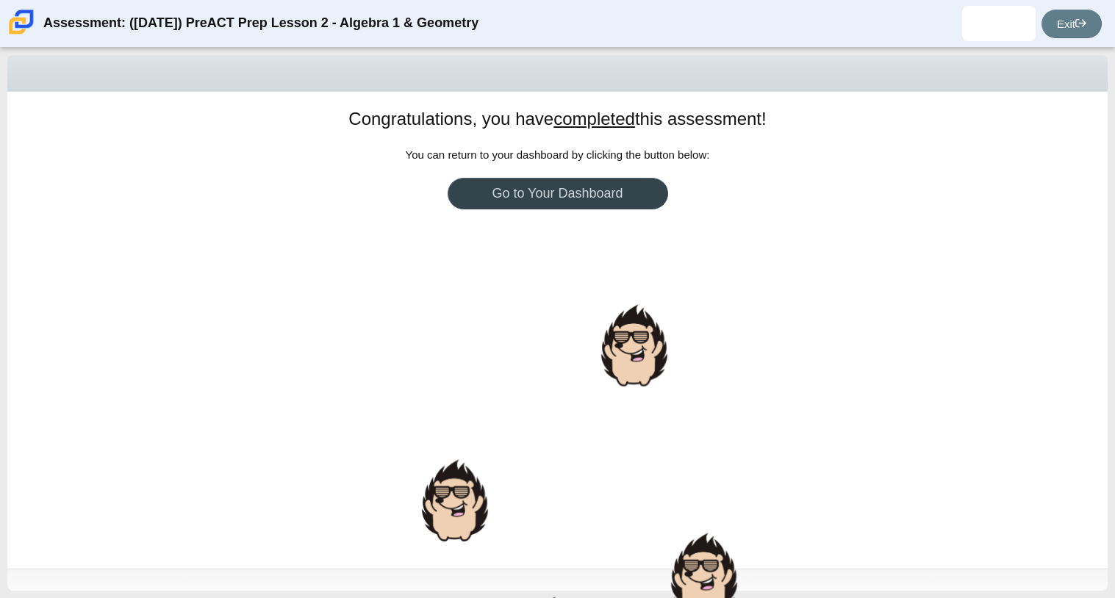
click at [542, 190] on link "Go to Your Dashboard" at bounding box center [558, 194] width 221 height 32
